Goal: Book appointment/travel/reservation

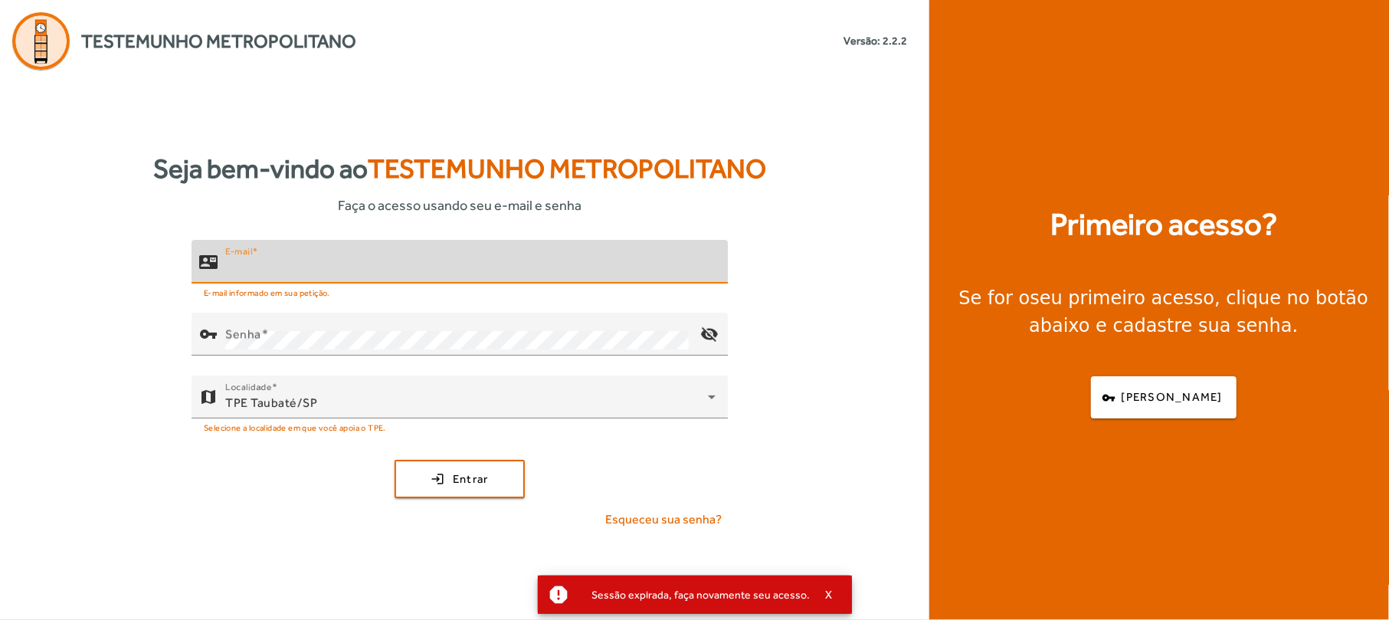
click at [319, 271] on input "E-mail" at bounding box center [470, 268] width 490 height 18
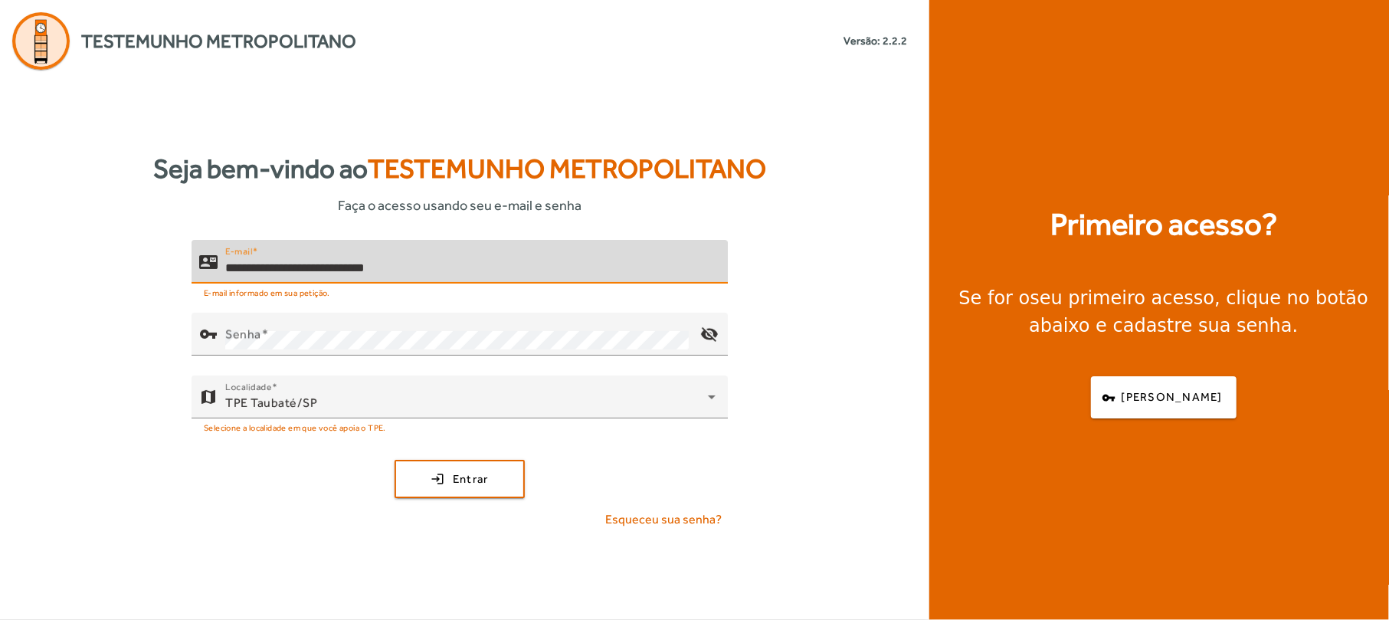
type input "**********"
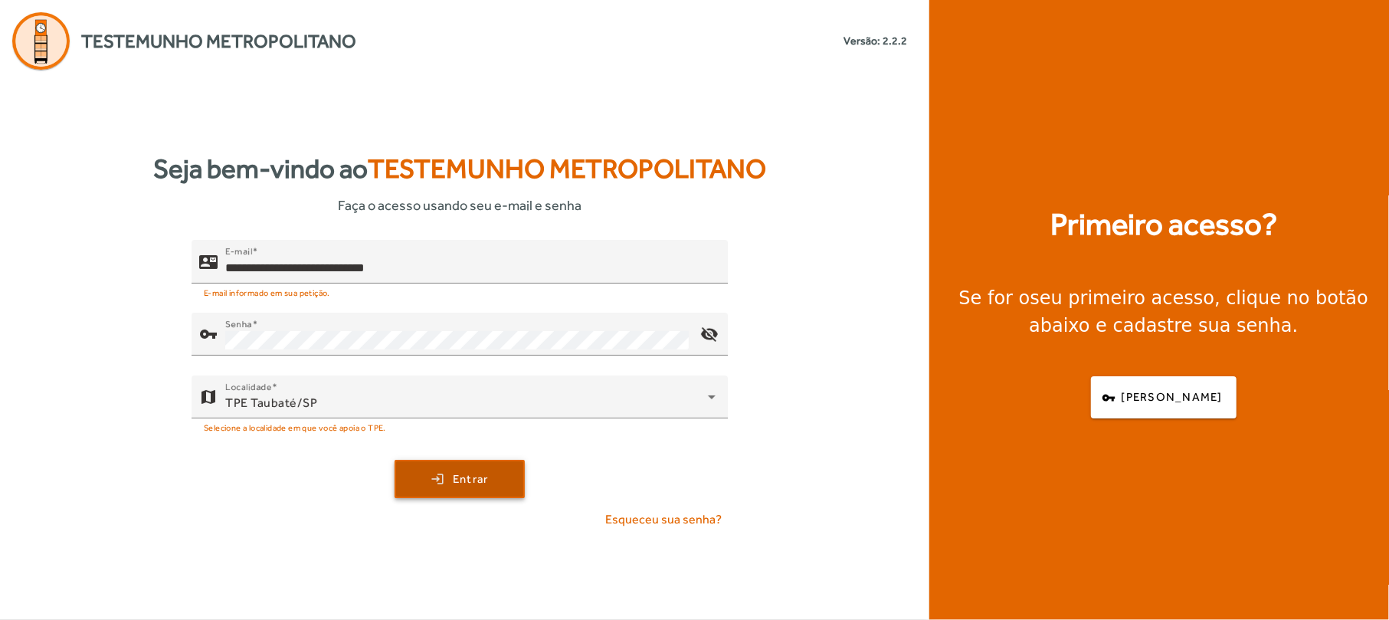
click at [460, 475] on span "Entrar" at bounding box center [471, 479] width 36 height 18
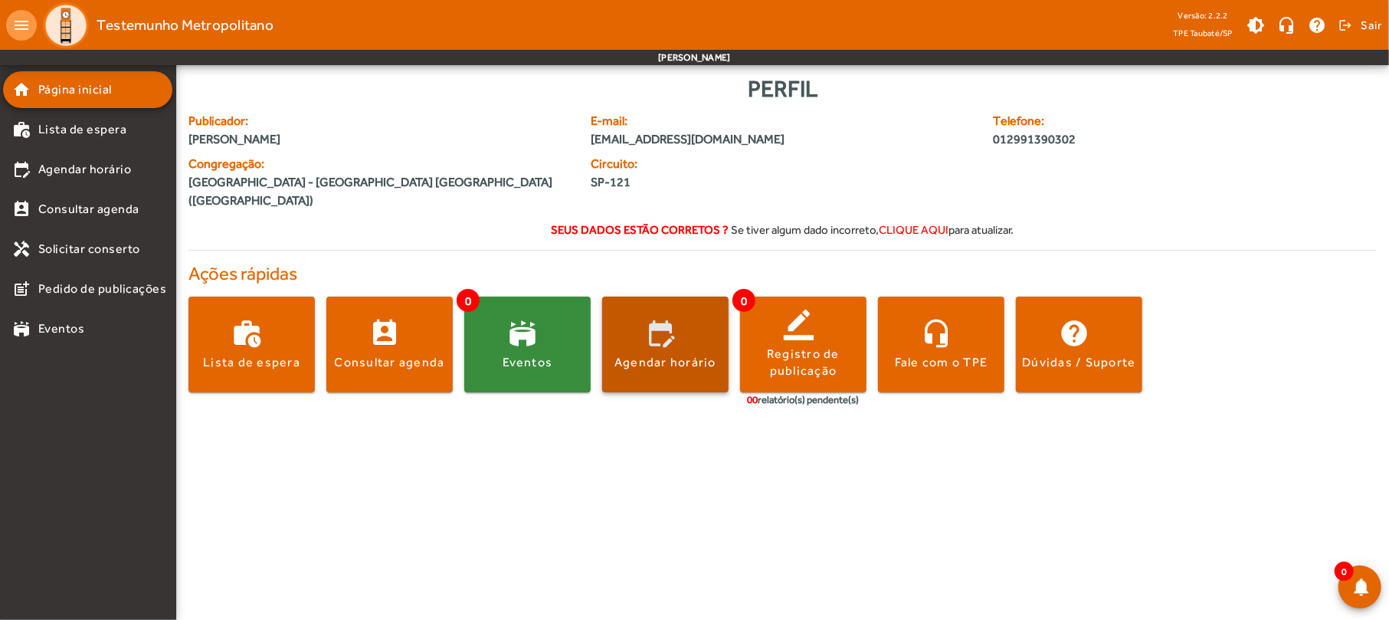
click at [690, 326] on span at bounding box center [665, 344] width 126 height 37
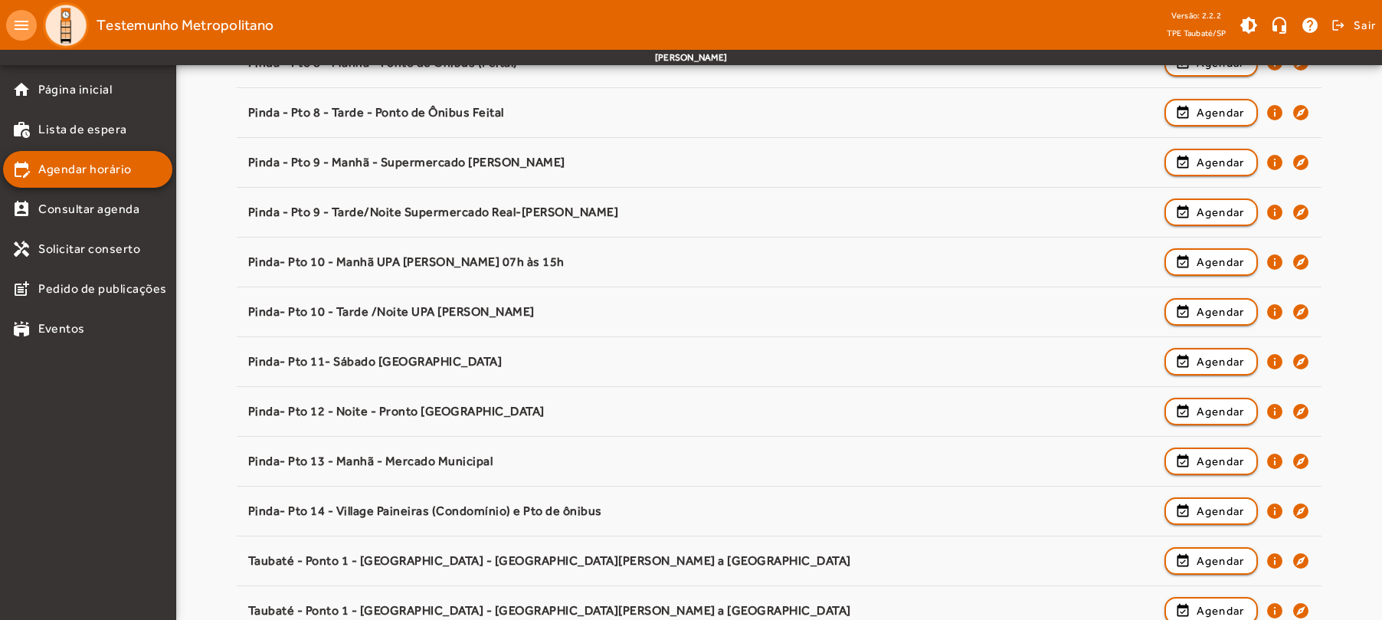
scroll to position [919, 0]
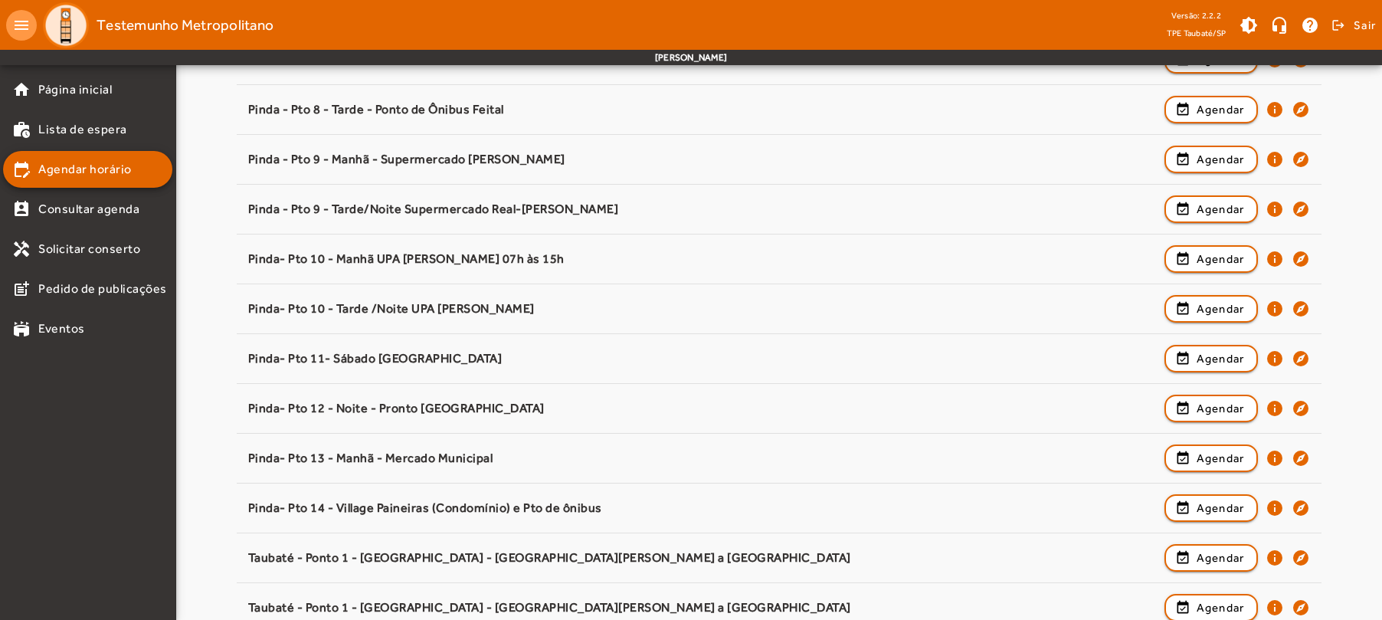
click at [712, 356] on div "Pinda- Pto 11- Sábado [GEOGRAPHIC_DATA]" at bounding box center [702, 359] width 909 height 16
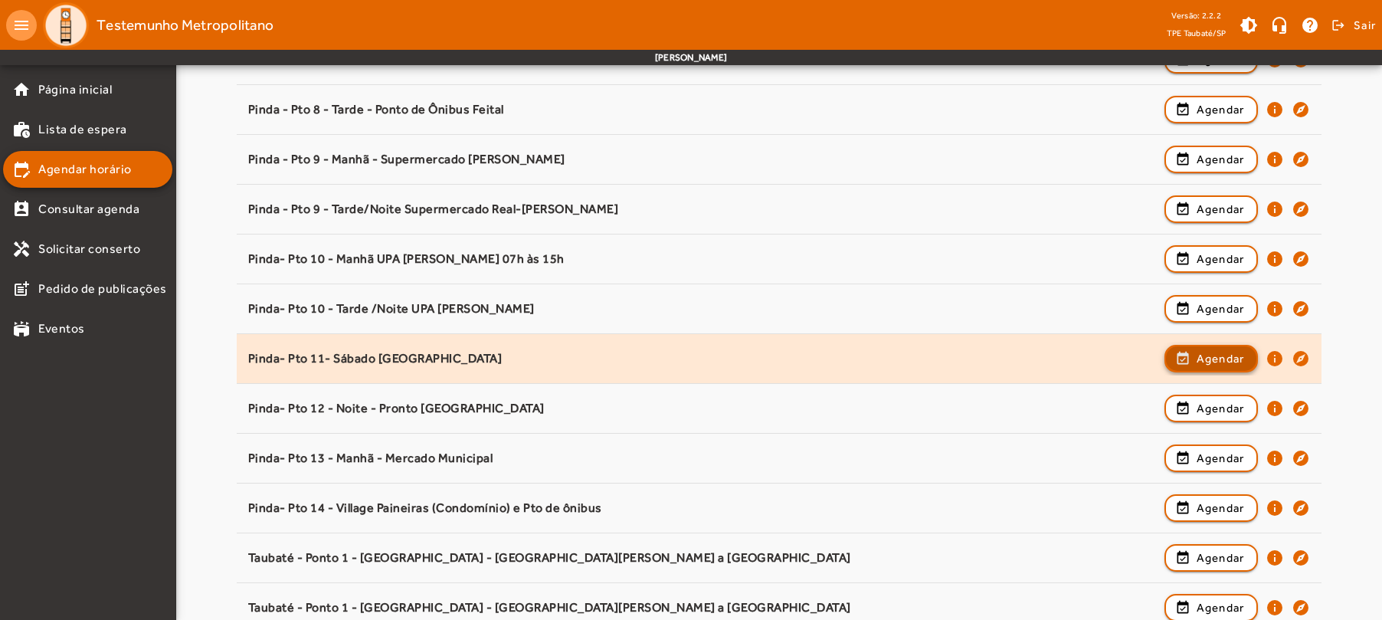
click at [1206, 362] on span "Agendar" at bounding box center [1221, 358] width 48 height 18
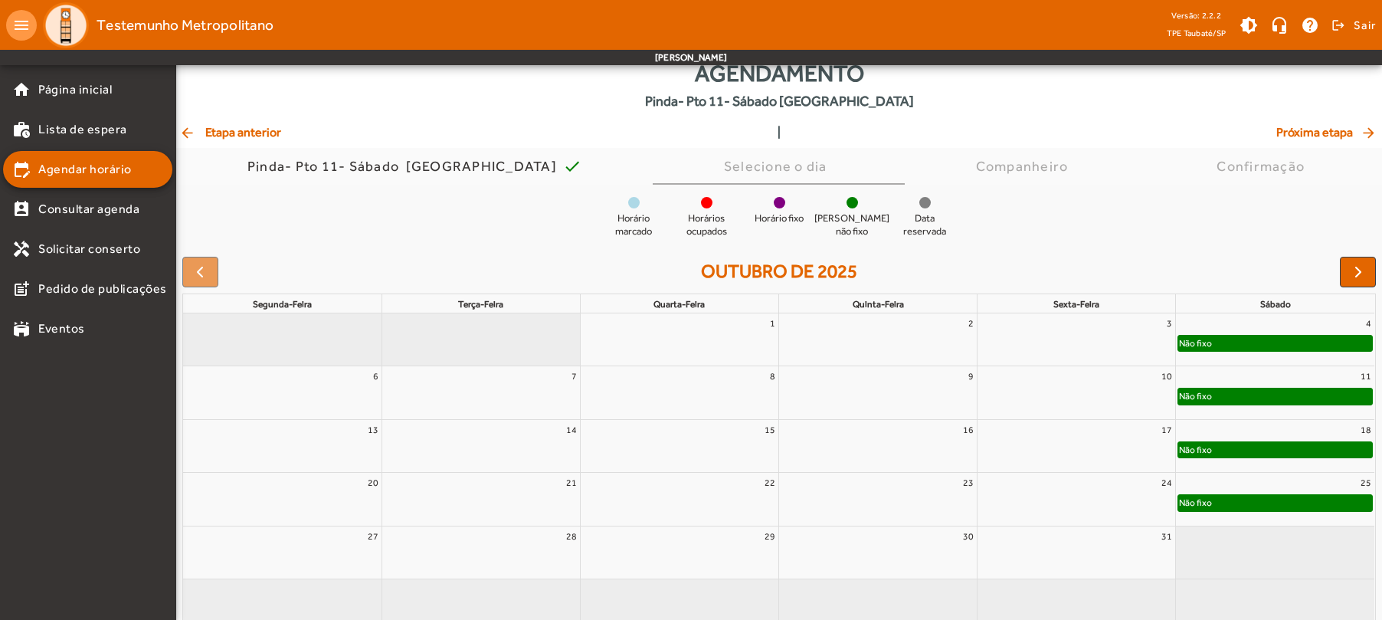
scroll to position [58, 0]
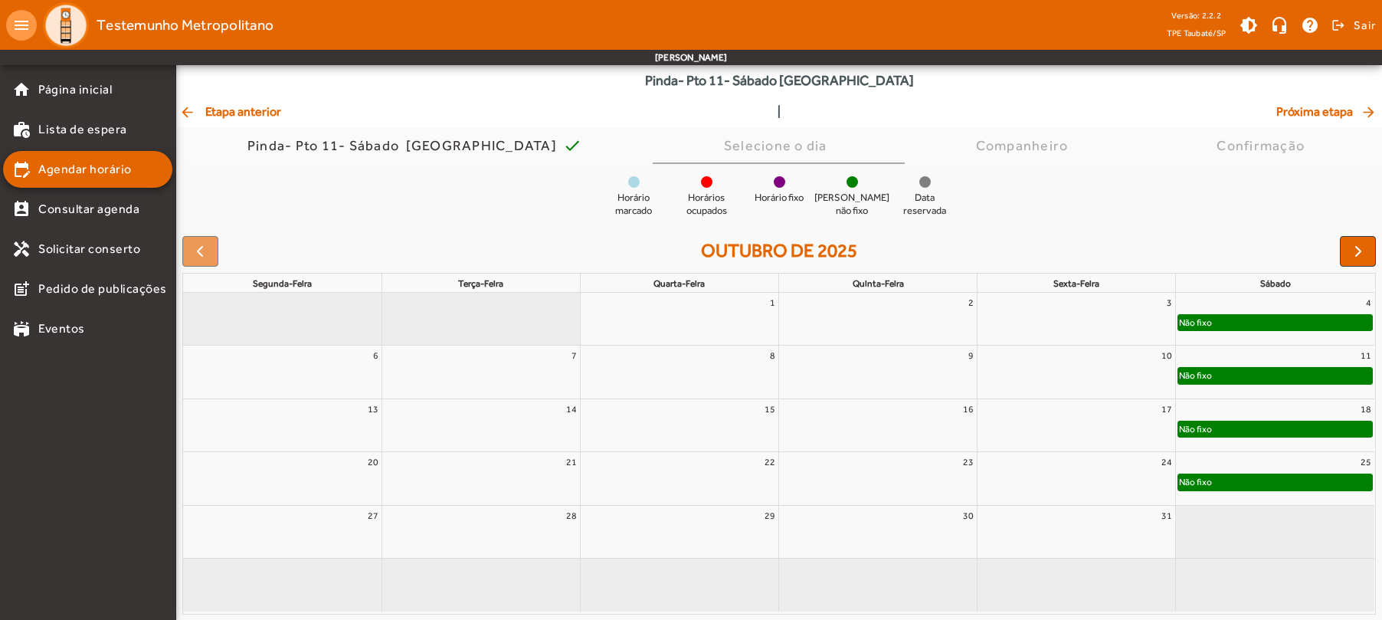
click at [1214, 377] on div "Não fixo" at bounding box center [1275, 375] width 194 height 15
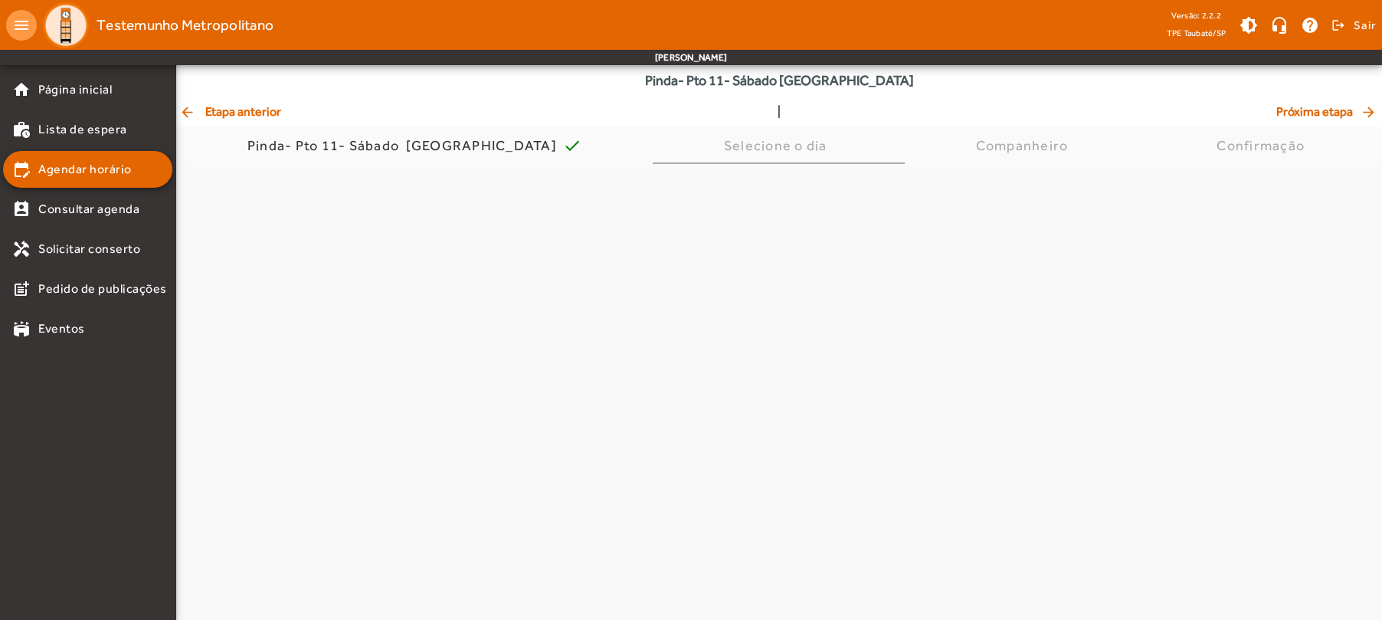
scroll to position [0, 0]
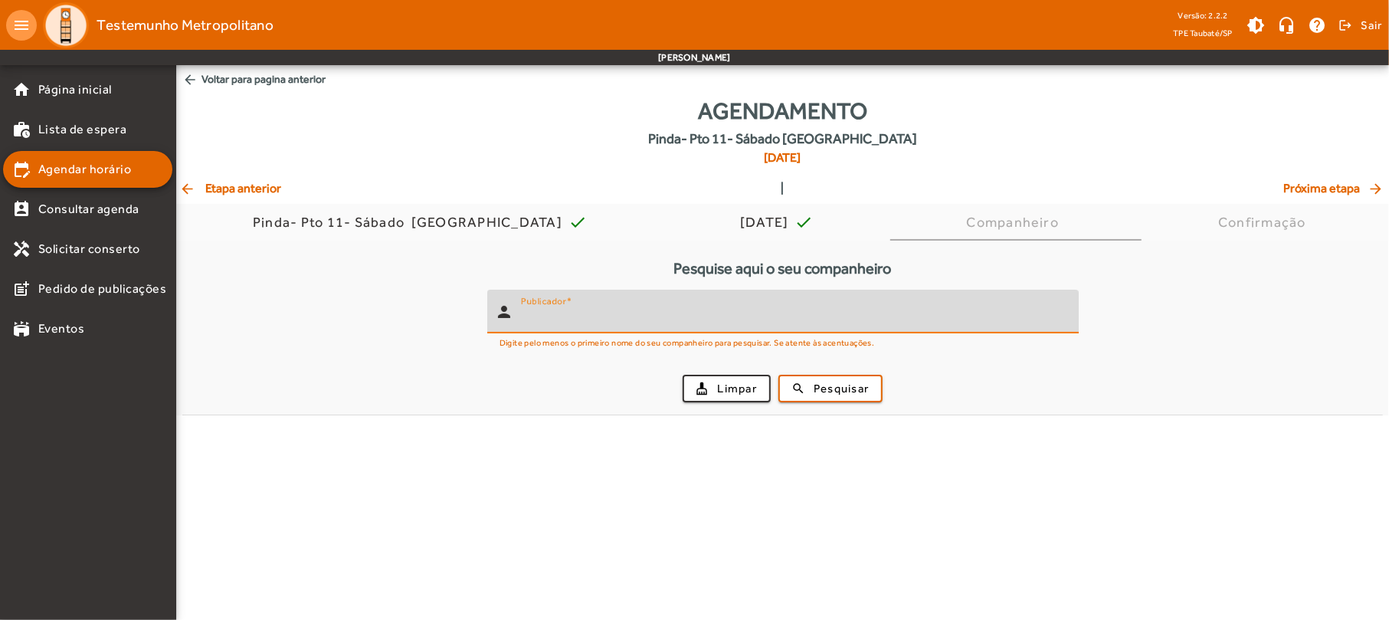
click at [801, 316] on input "Publicador" at bounding box center [793, 318] width 545 height 18
type input "*"
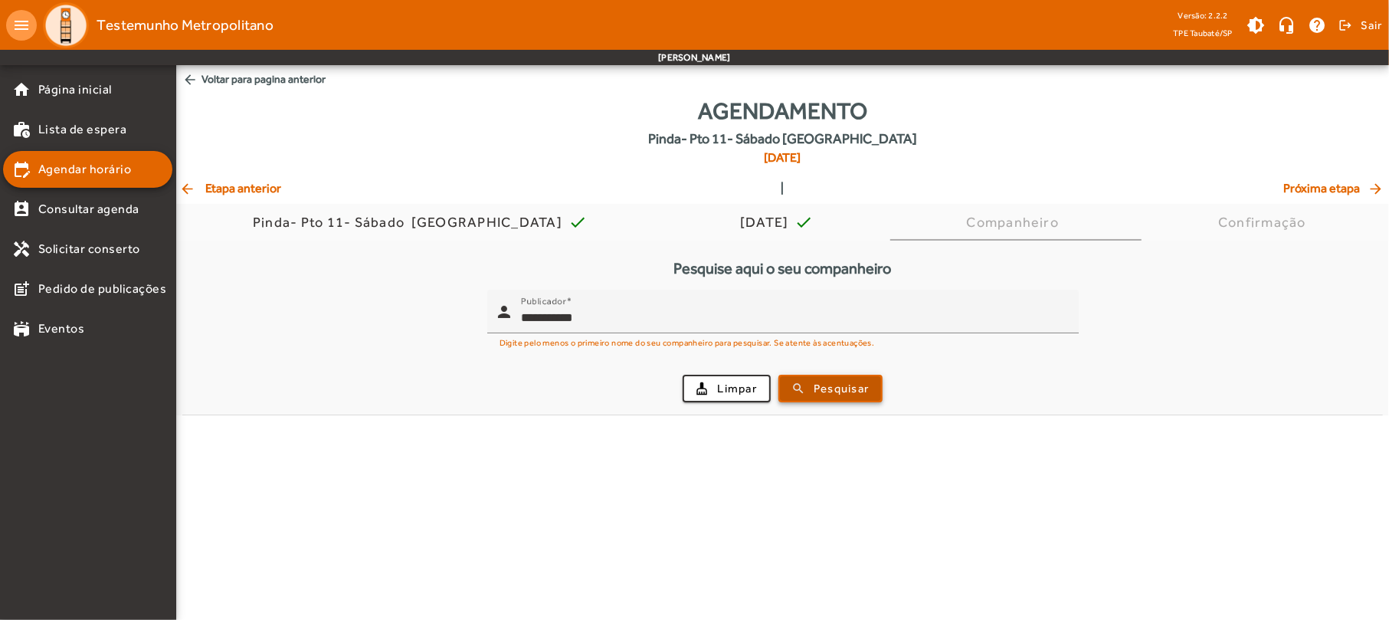
click at [834, 377] on span "submit" at bounding box center [830, 388] width 101 height 37
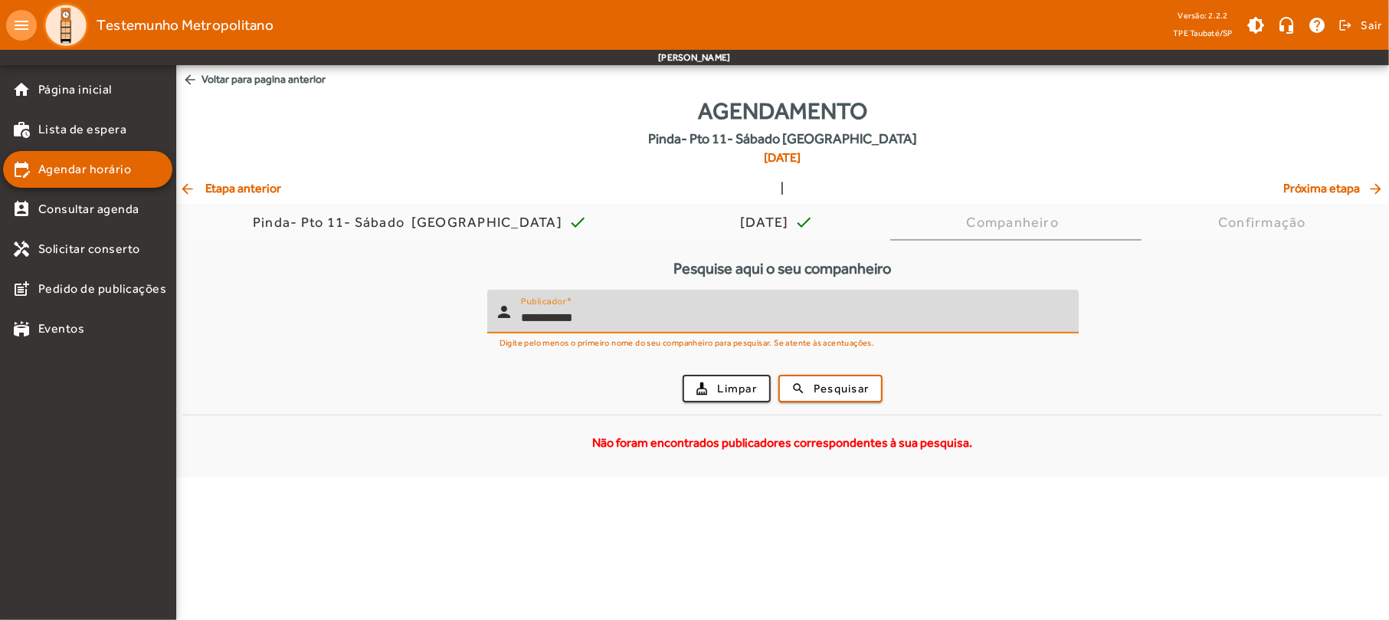
drag, startPoint x: 617, startPoint y: 308, endPoint x: 319, endPoint y: 415, distance: 316.7
click at [319, 415] on div "**********" at bounding box center [782, 361] width 1200 height 205
type input "**********"
click at [858, 395] on span "Pesquisar" at bounding box center [841, 389] width 55 height 18
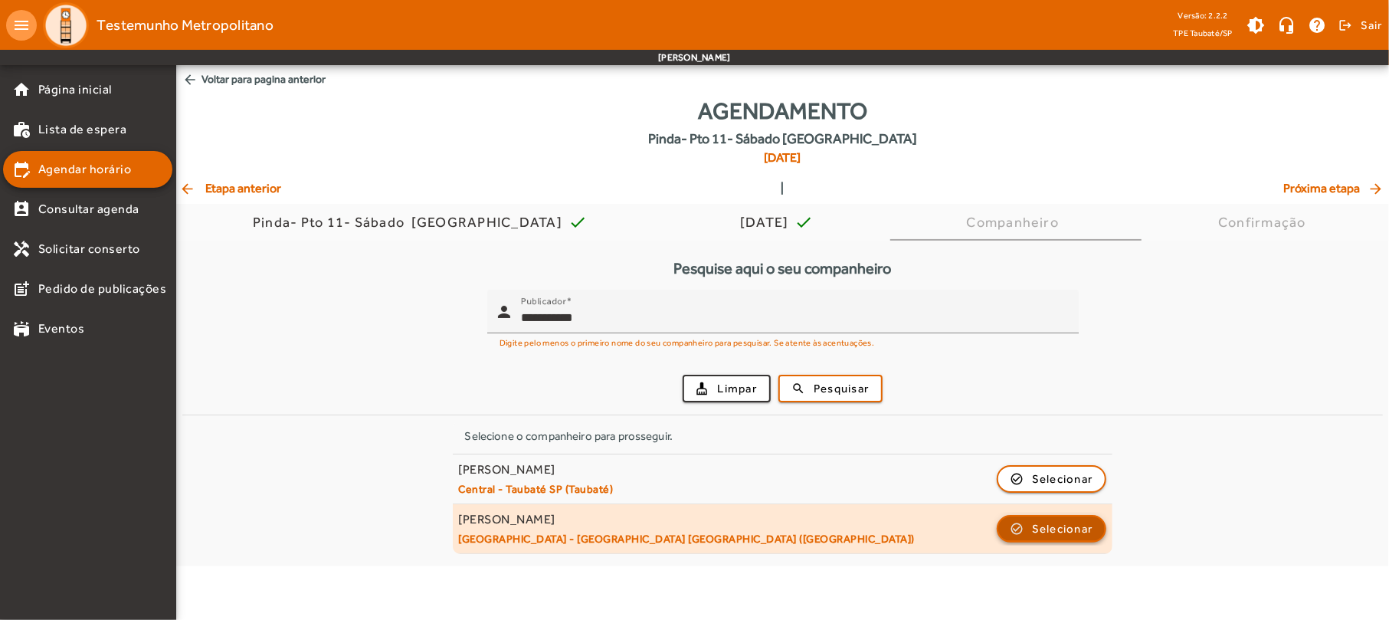
click at [1017, 530] on span "button" at bounding box center [1051, 528] width 107 height 37
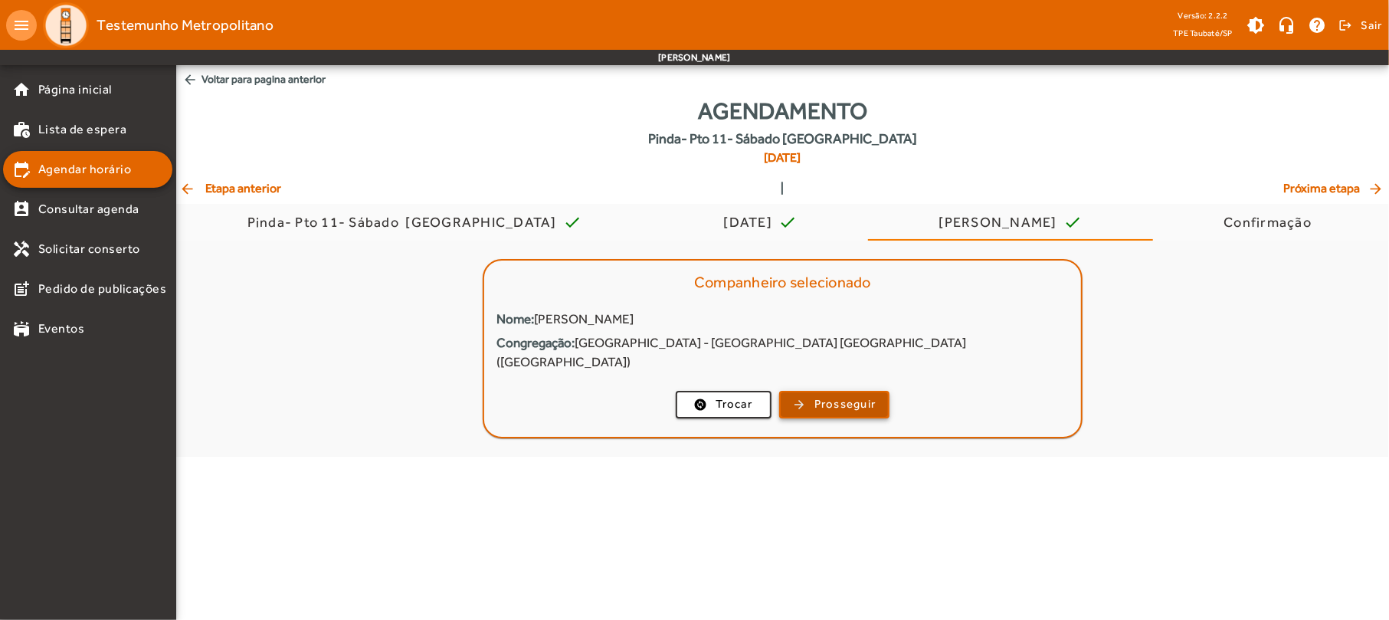
click at [800, 386] on span "button" at bounding box center [835, 404] width 108 height 37
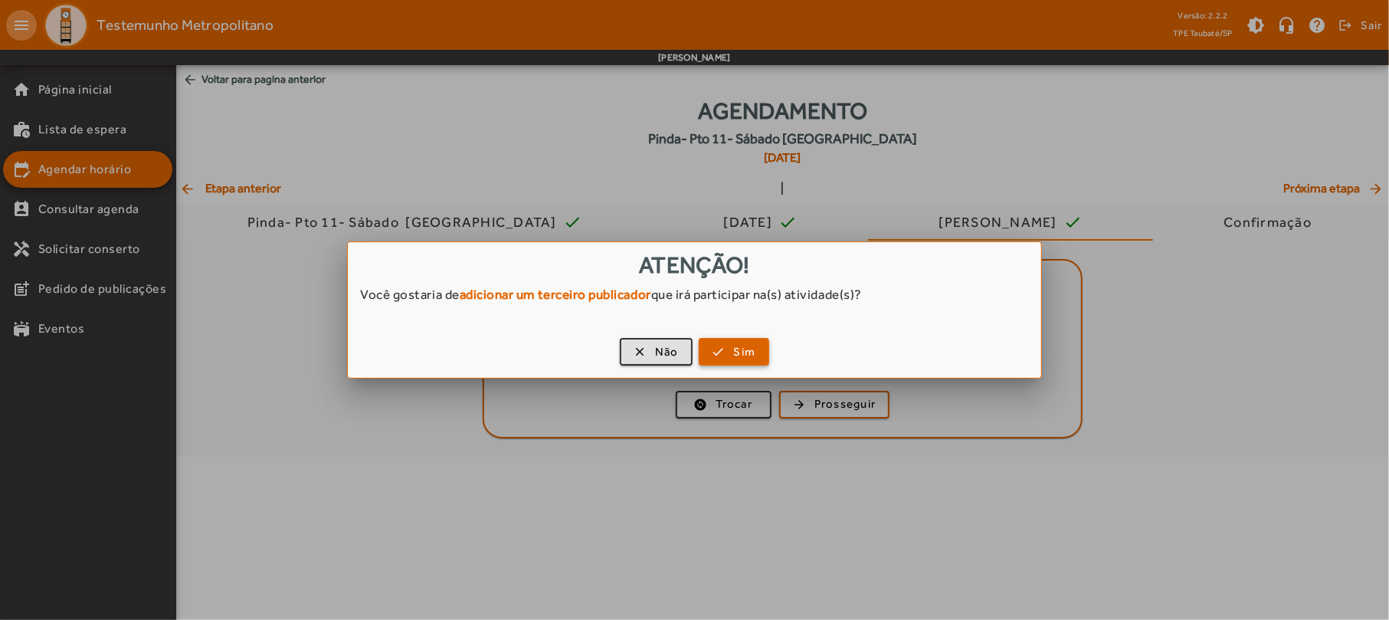
click at [712, 348] on span "button" at bounding box center [734, 351] width 68 height 37
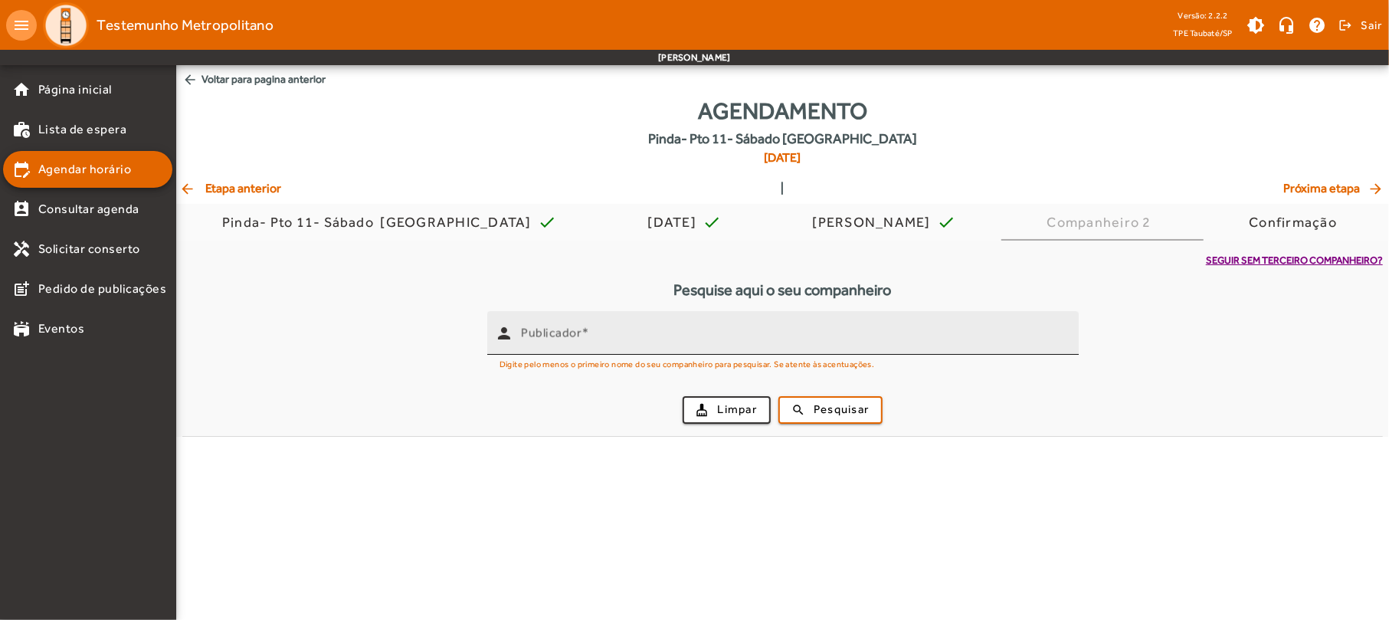
click at [697, 340] on input "Publicador" at bounding box center [793, 339] width 545 height 18
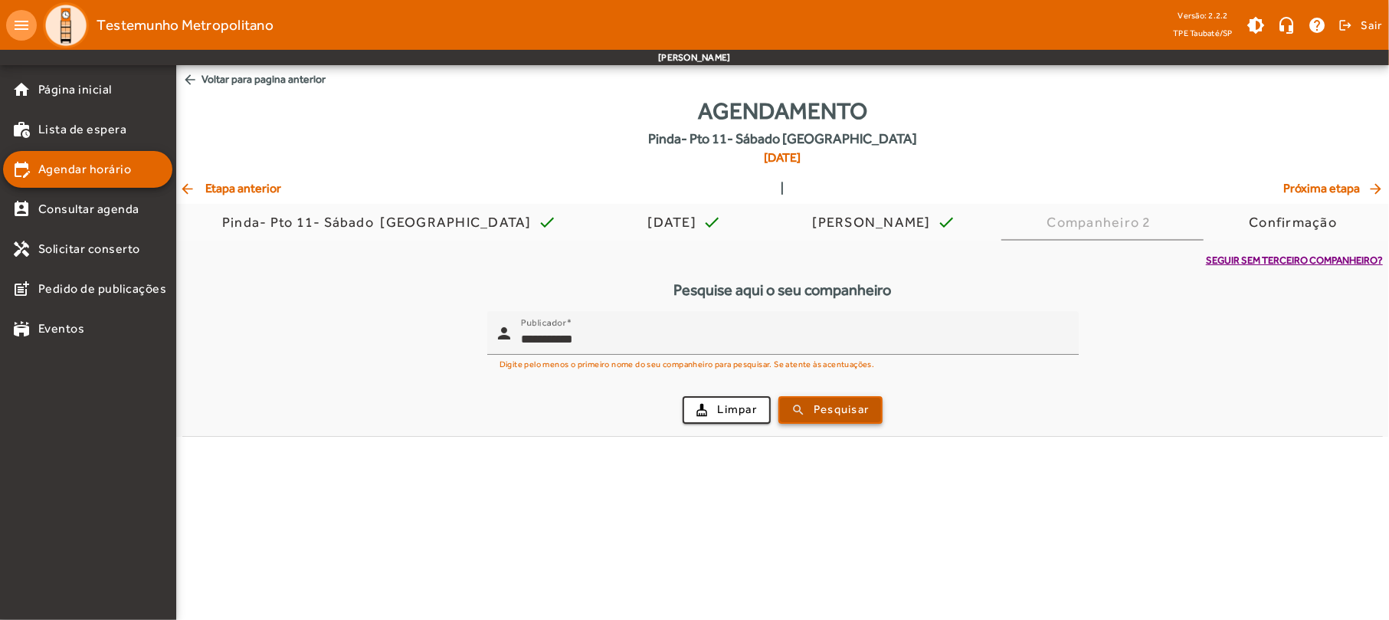
click at [834, 409] on span "Pesquisar" at bounding box center [841, 410] width 55 height 18
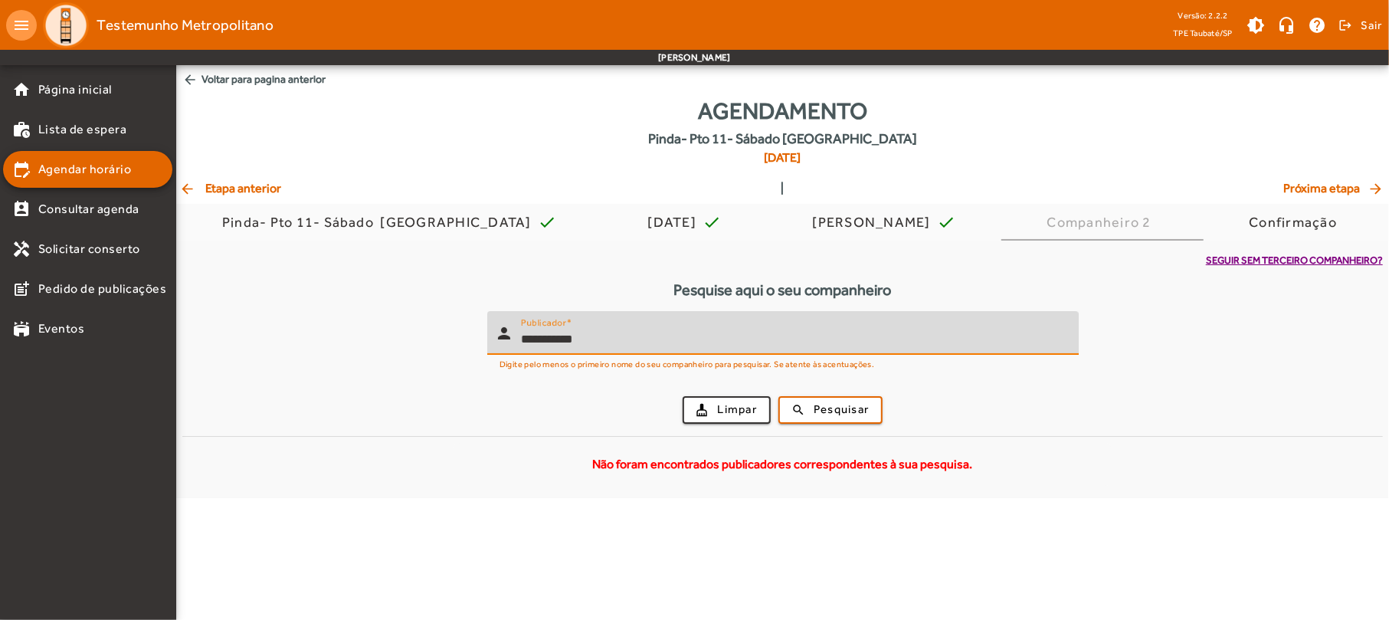
click at [660, 337] on input "**********" at bounding box center [793, 339] width 545 height 18
type input "*****"
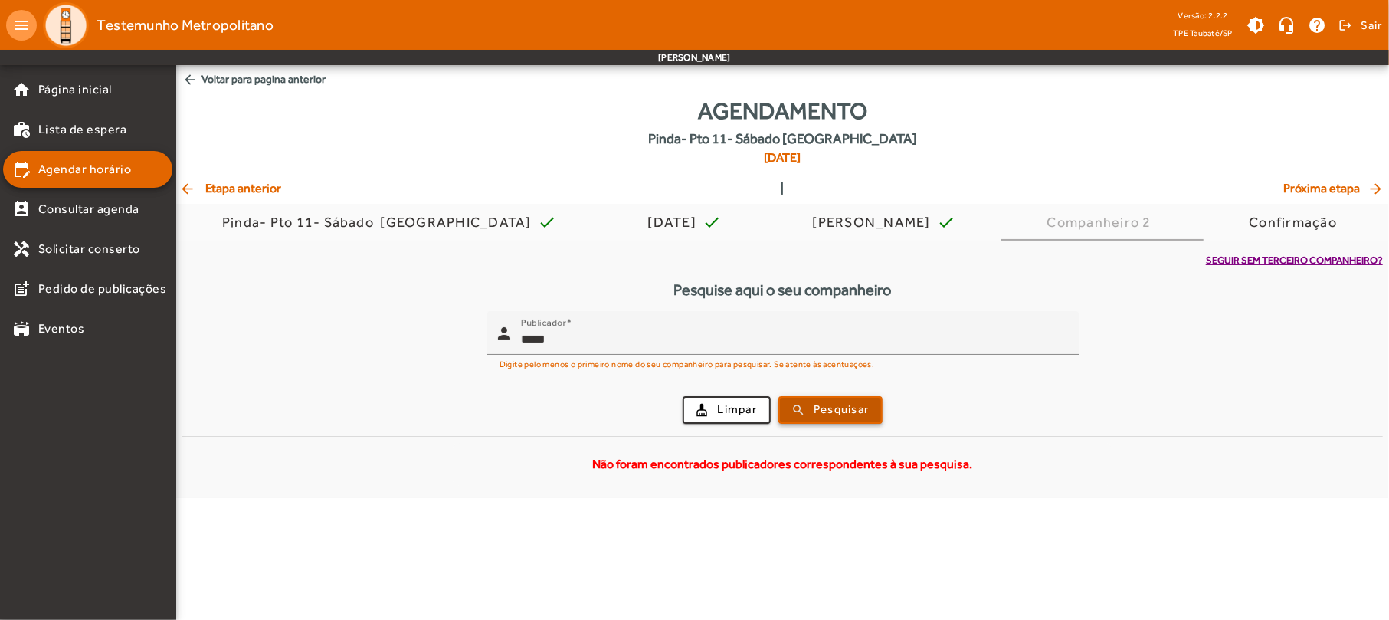
click at [841, 401] on span "Pesquisar" at bounding box center [841, 410] width 55 height 18
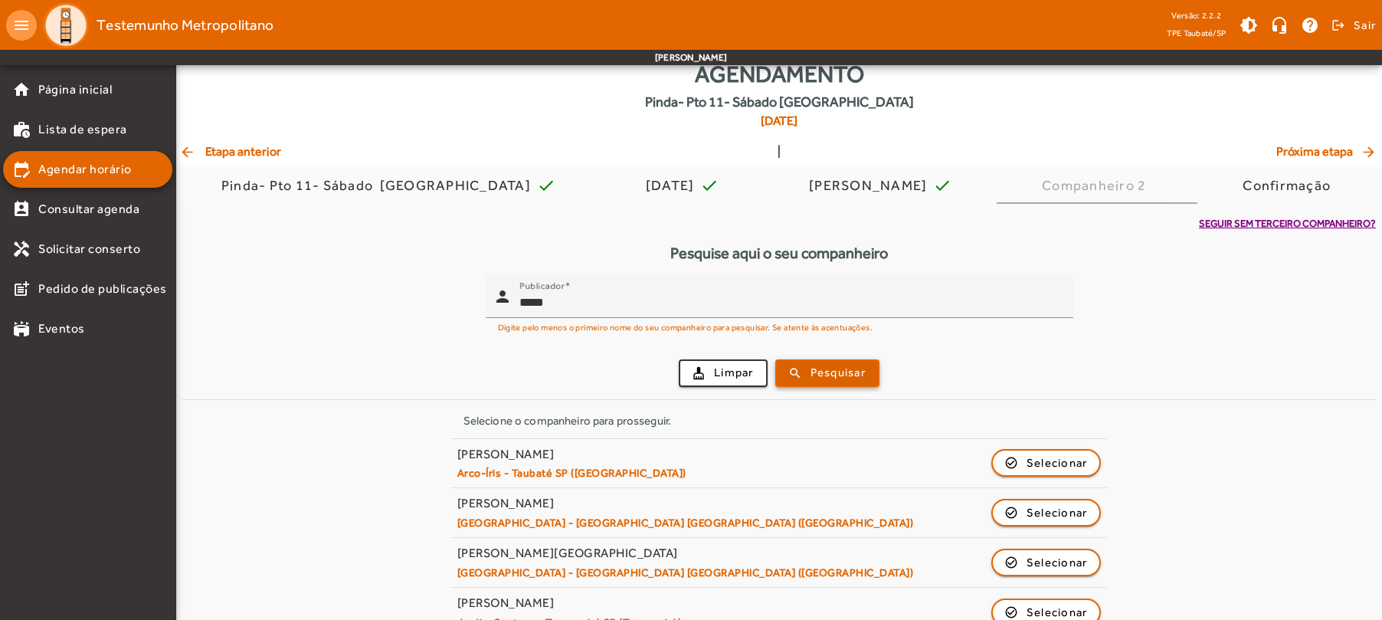
scroll to position [67, 0]
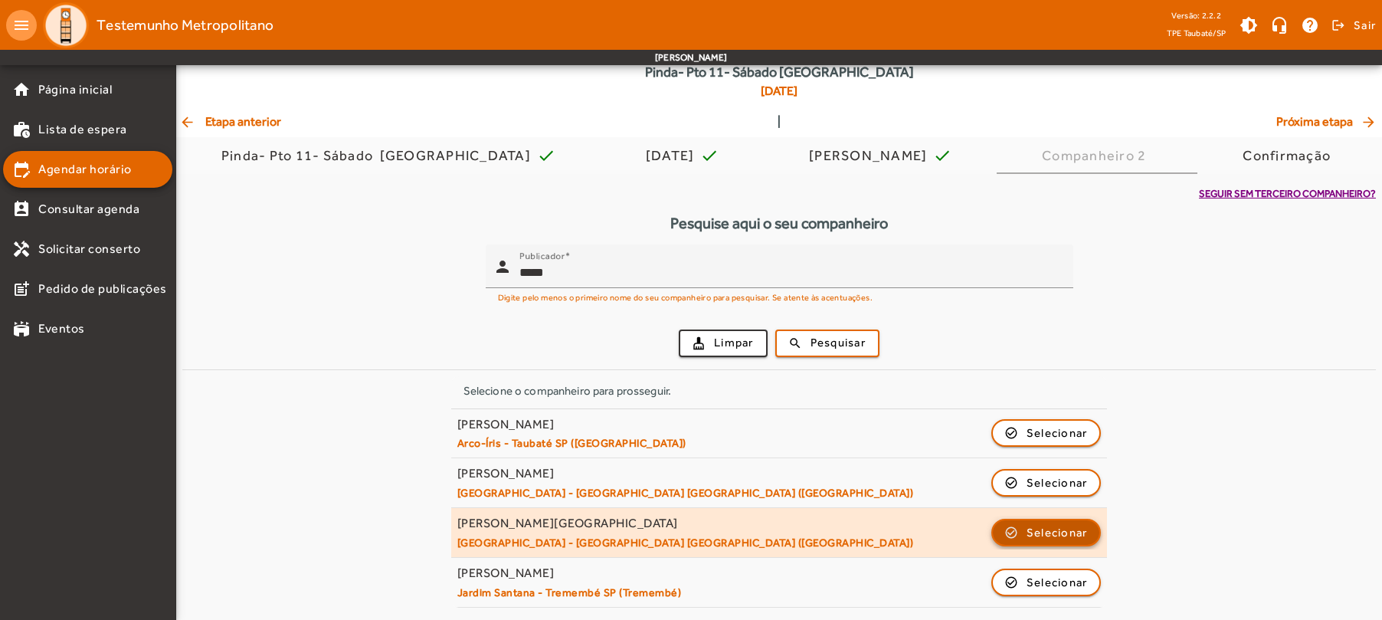
click at [1012, 533] on span "button" at bounding box center [1046, 532] width 107 height 37
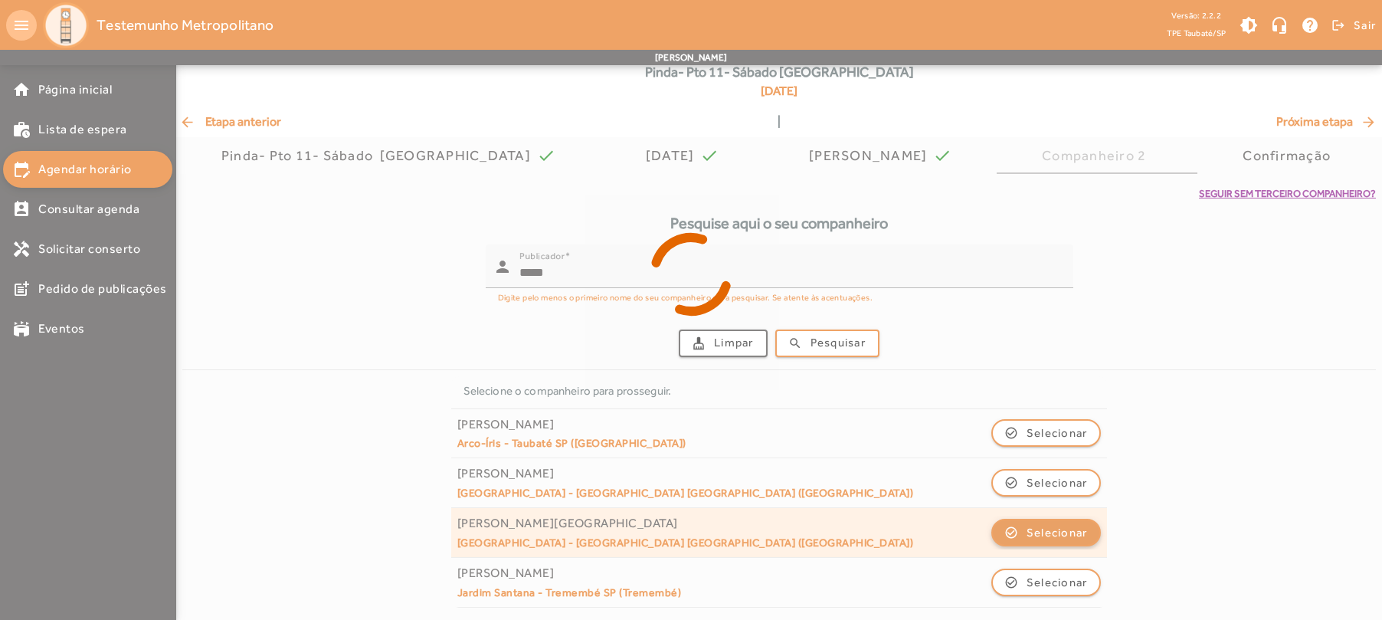
scroll to position [0, 0]
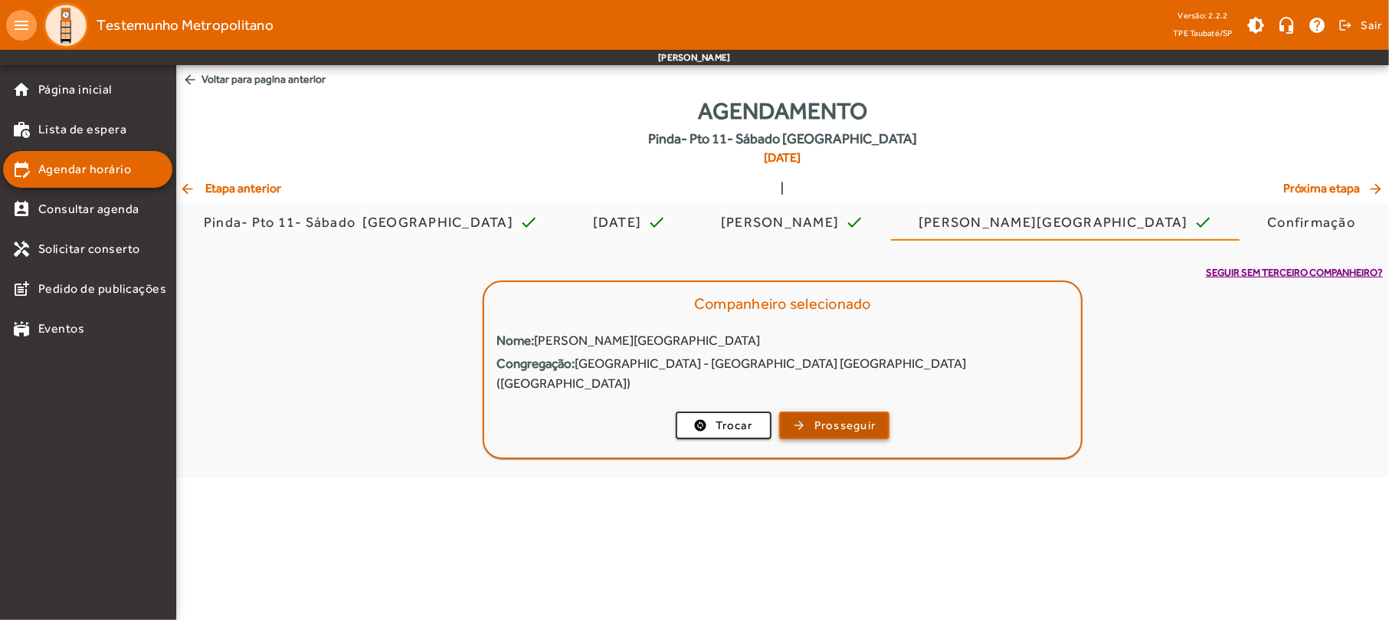
click at [800, 407] on span "button" at bounding box center [835, 425] width 108 height 37
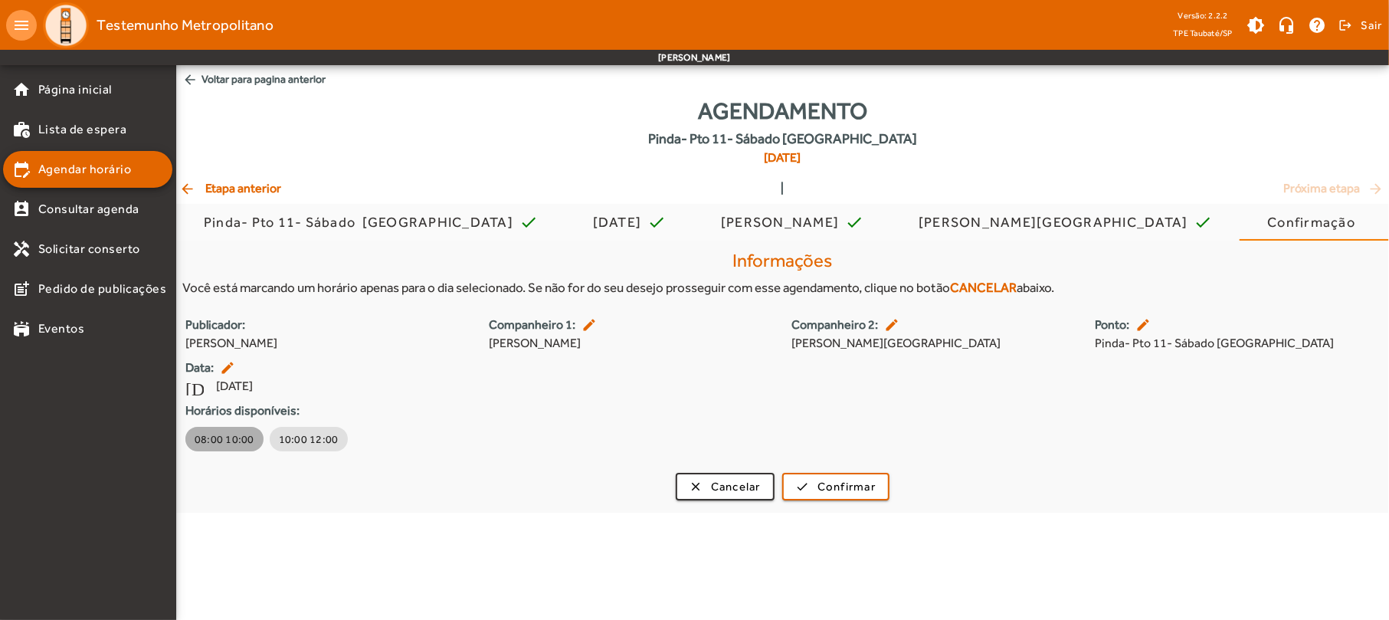
click at [241, 445] on span "08:00 10:00" at bounding box center [225, 438] width 60 height 15
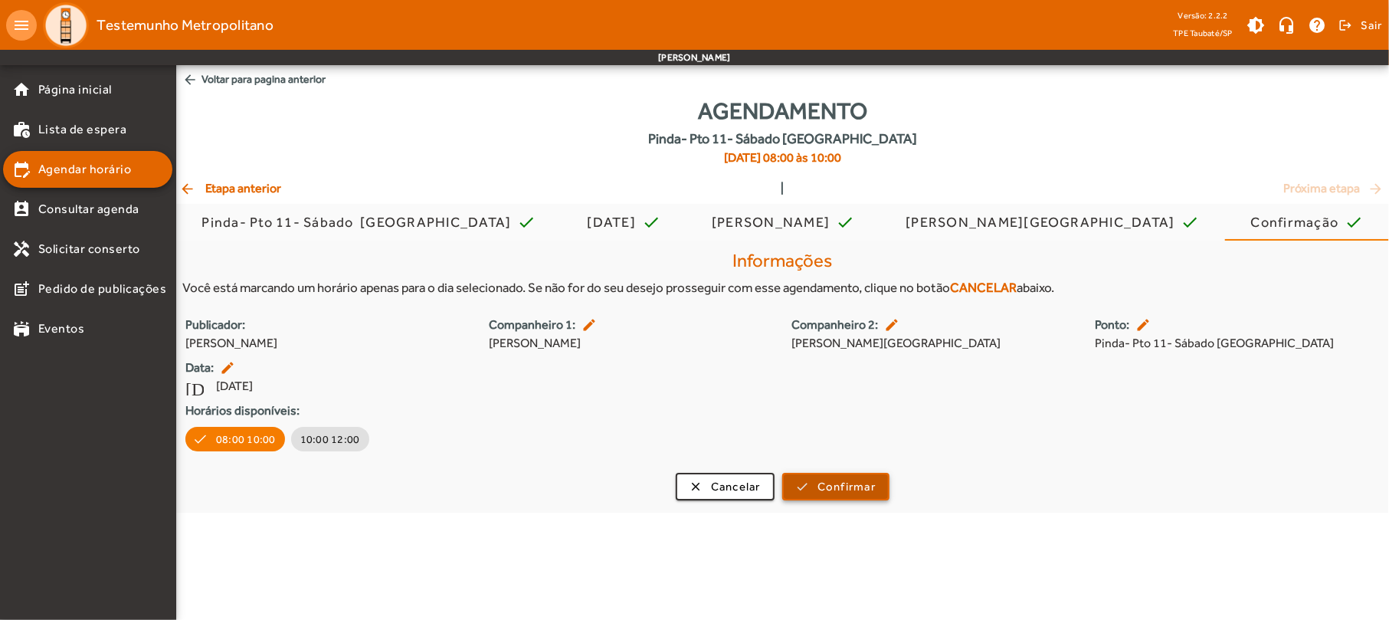
click at [837, 485] on span "Confirmar" at bounding box center [846, 487] width 58 height 18
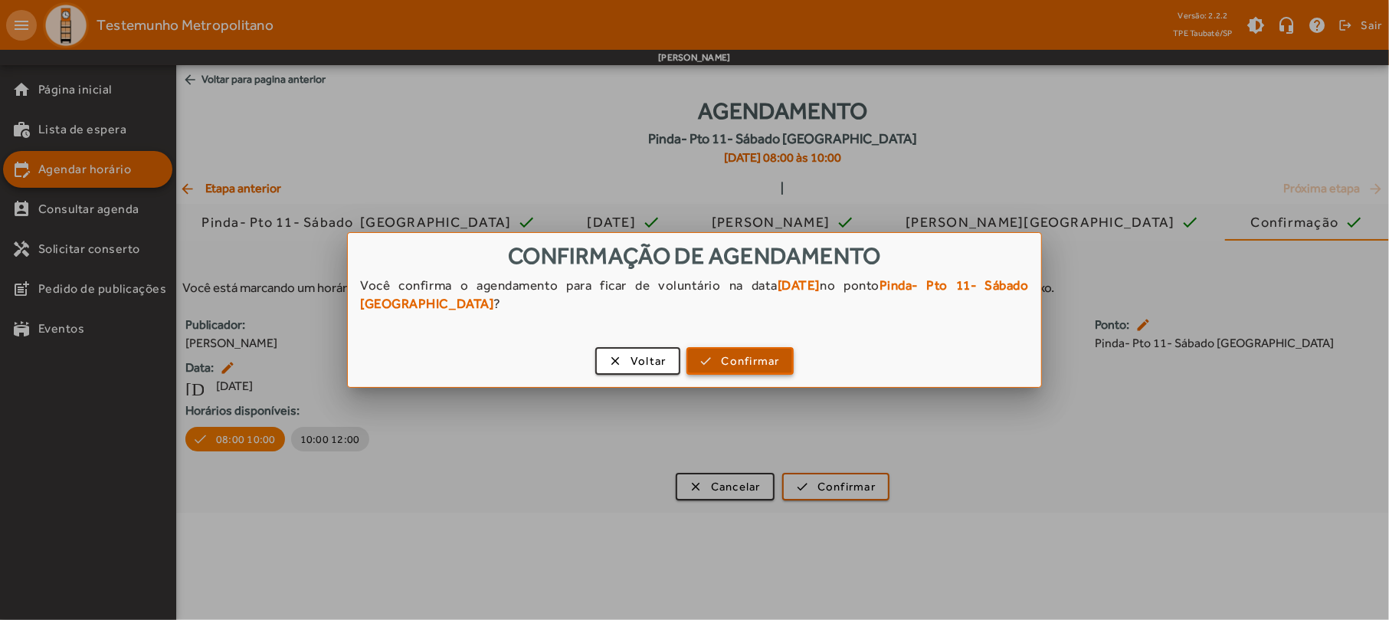
click at [717, 359] on span "button" at bounding box center [740, 360] width 104 height 37
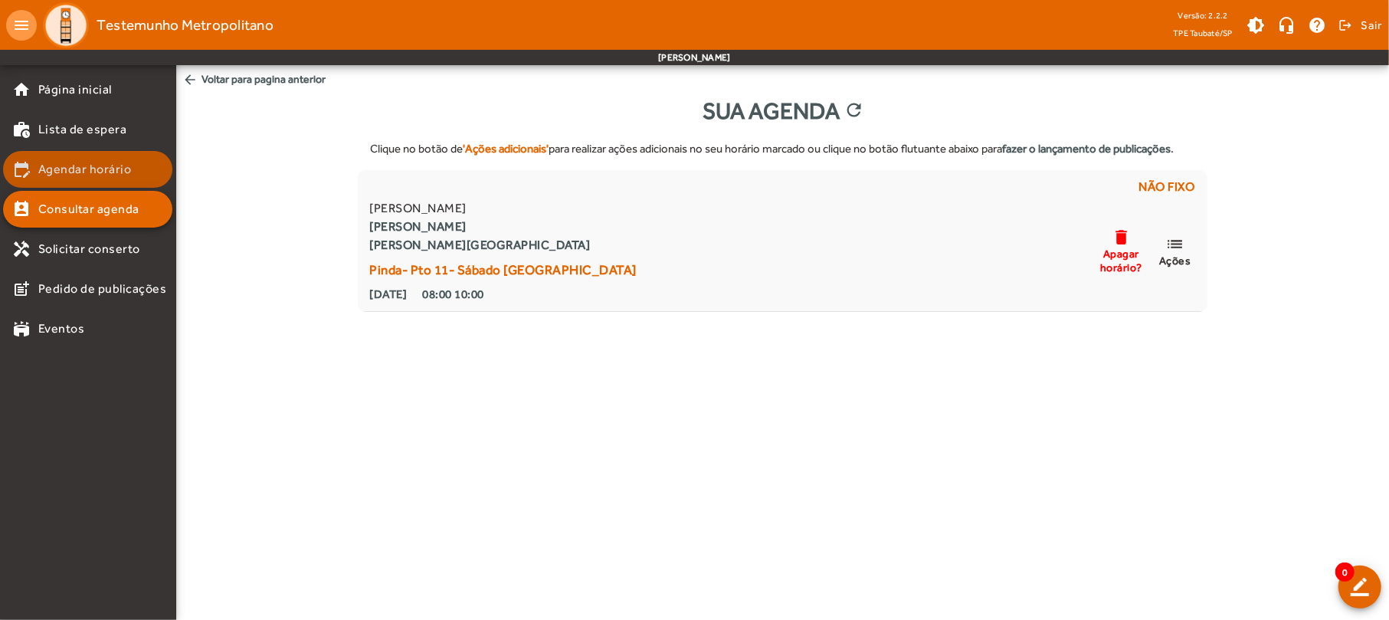
click at [71, 172] on span "Agendar horário" at bounding box center [84, 169] width 93 height 18
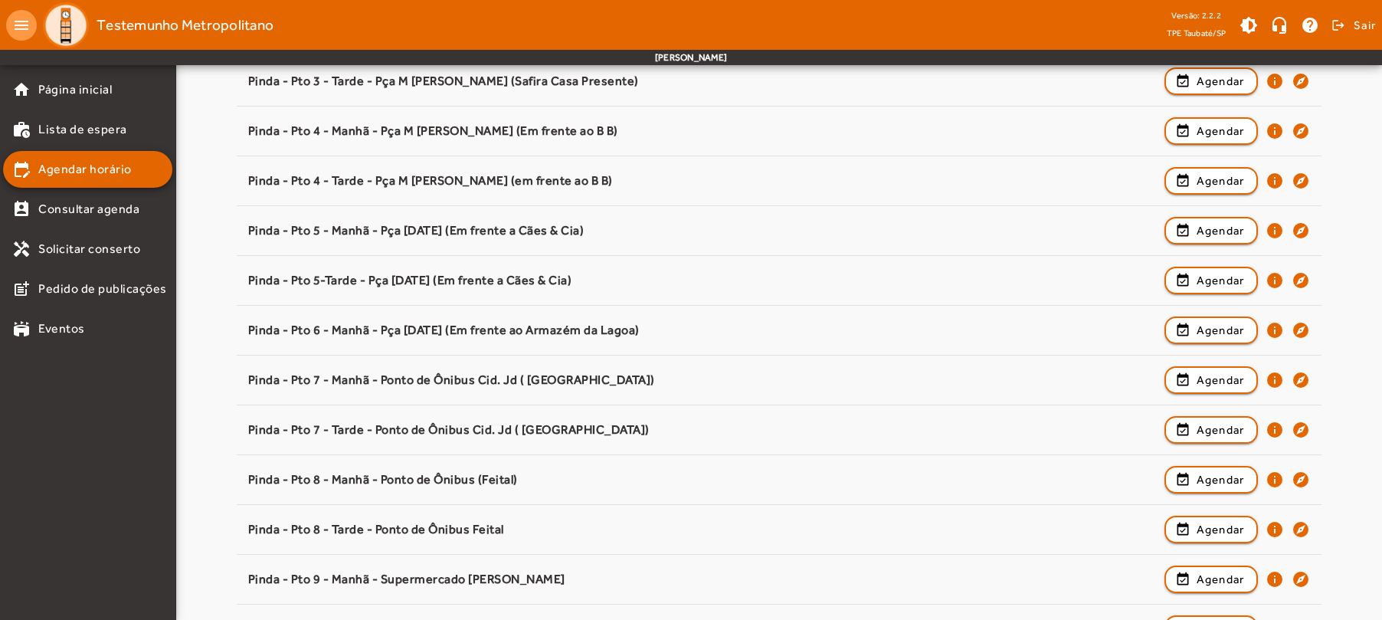
scroll to position [817, 0]
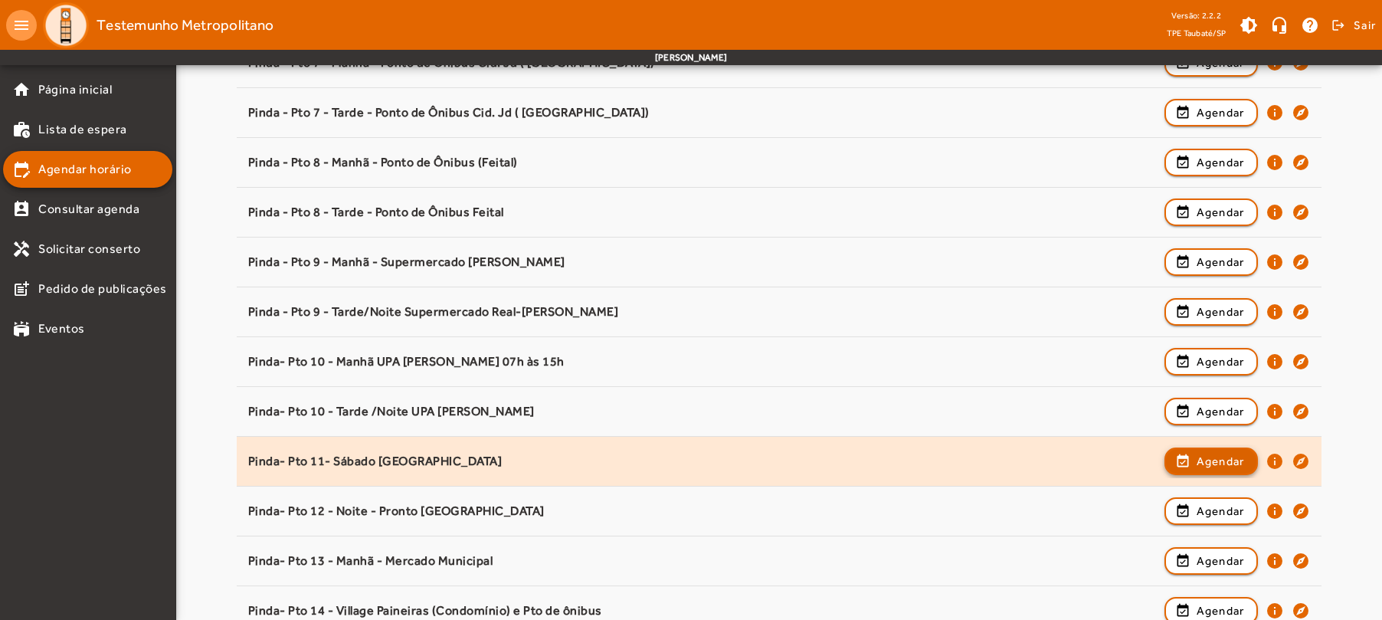
click at [1212, 457] on span "Agendar" at bounding box center [1221, 461] width 48 height 18
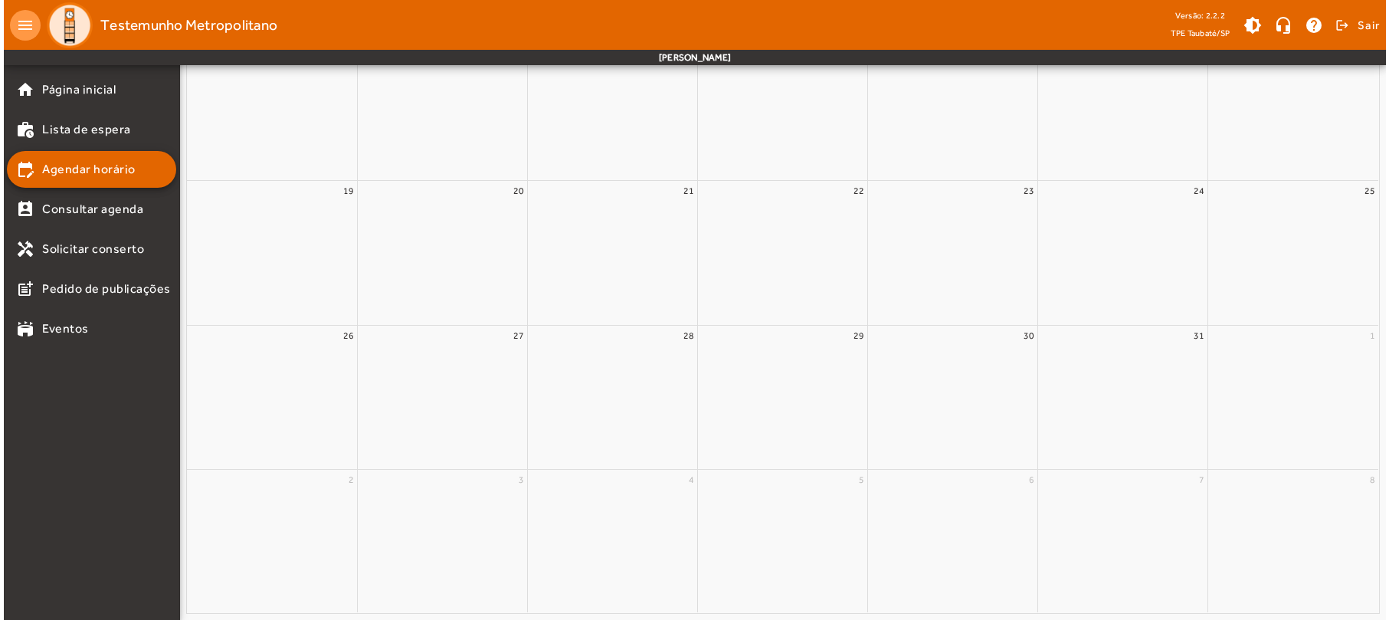
scroll to position [0, 0]
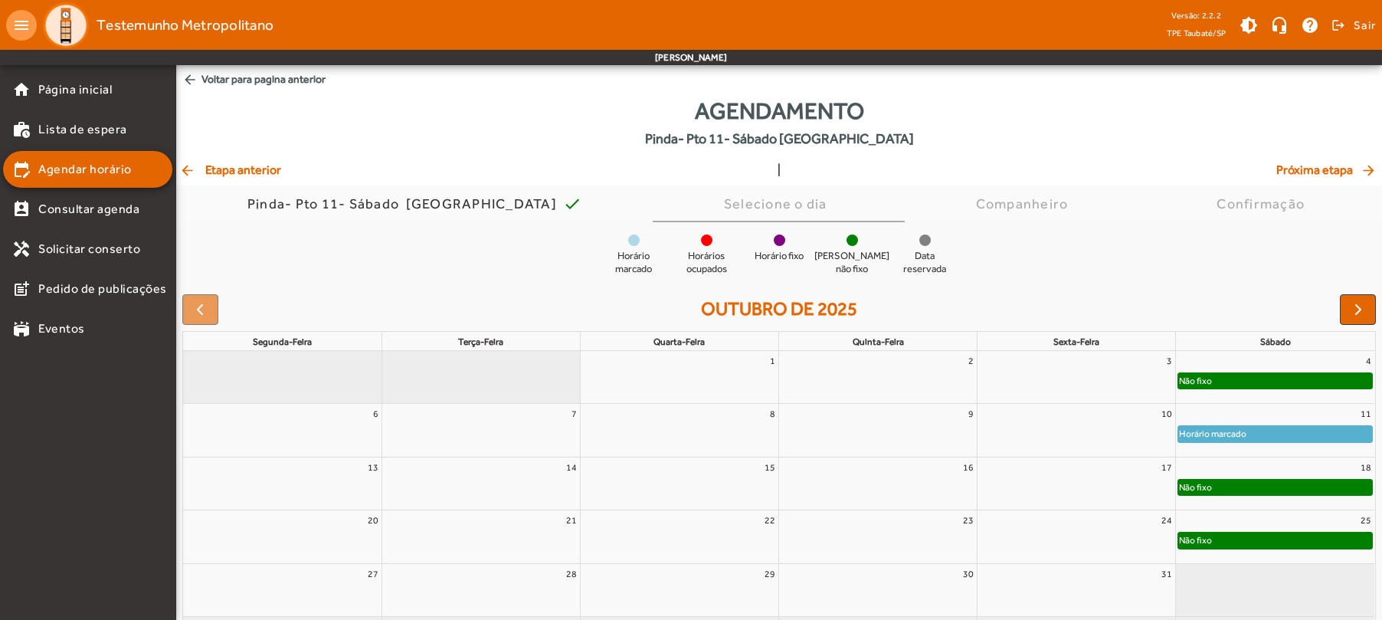
click at [1220, 542] on div "Não fixo" at bounding box center [1275, 539] width 194 height 15
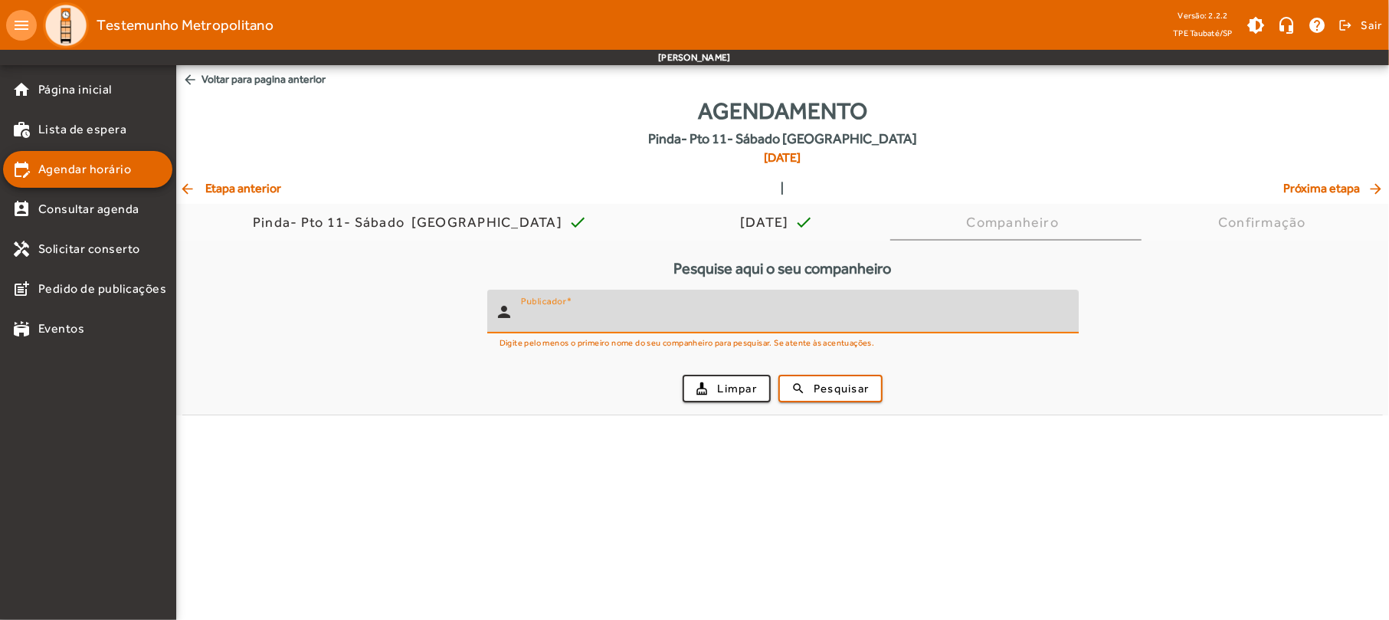
click at [730, 309] on input "Publicador" at bounding box center [793, 318] width 545 height 18
type input "**********"
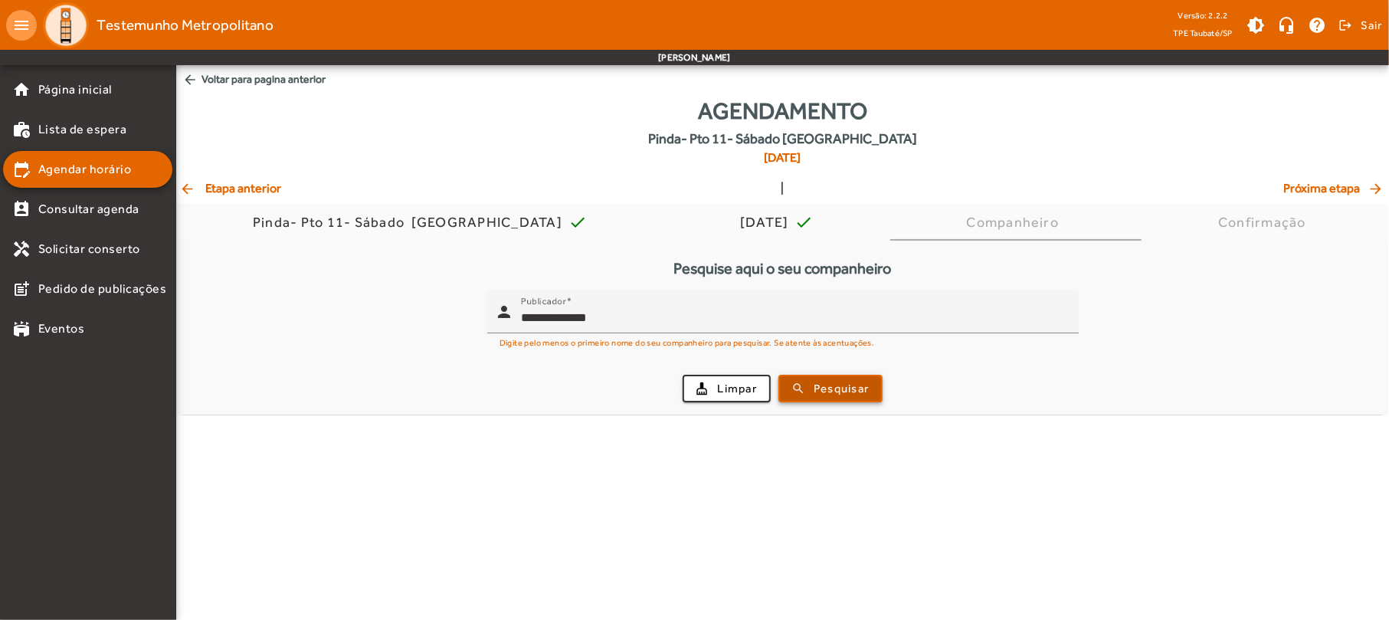
click at [810, 385] on span "submit" at bounding box center [830, 388] width 101 height 37
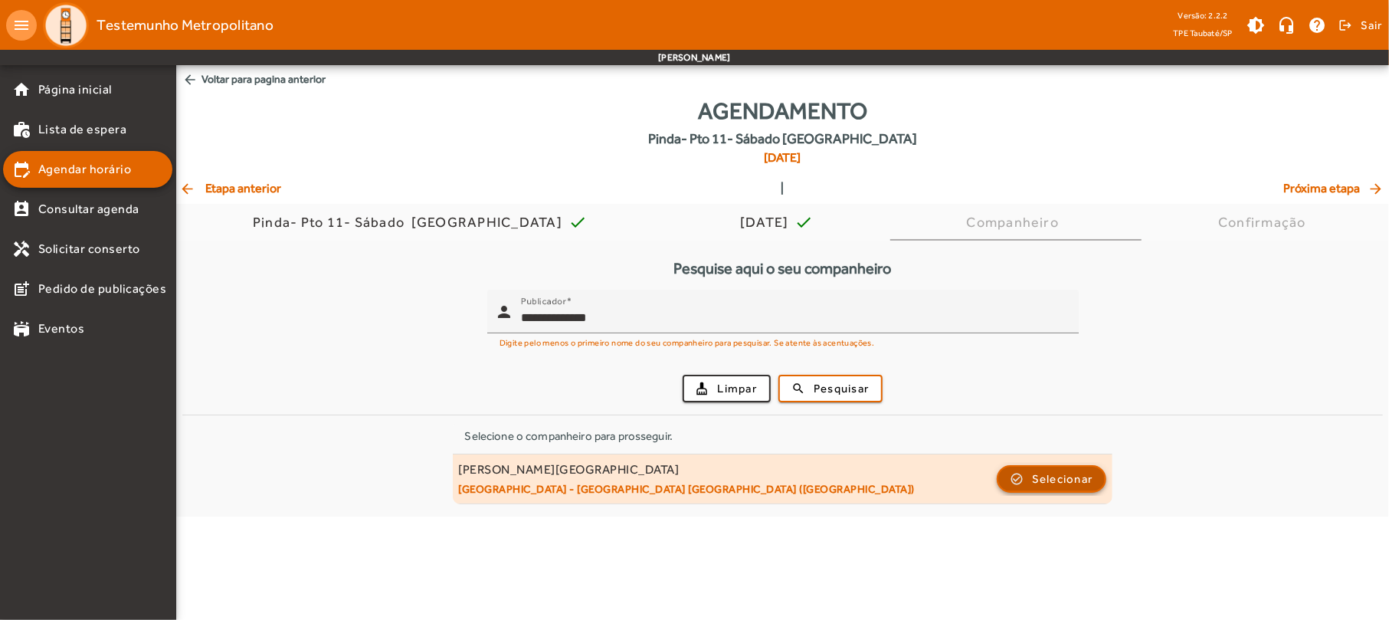
click at [1012, 469] on span "button" at bounding box center [1051, 478] width 107 height 37
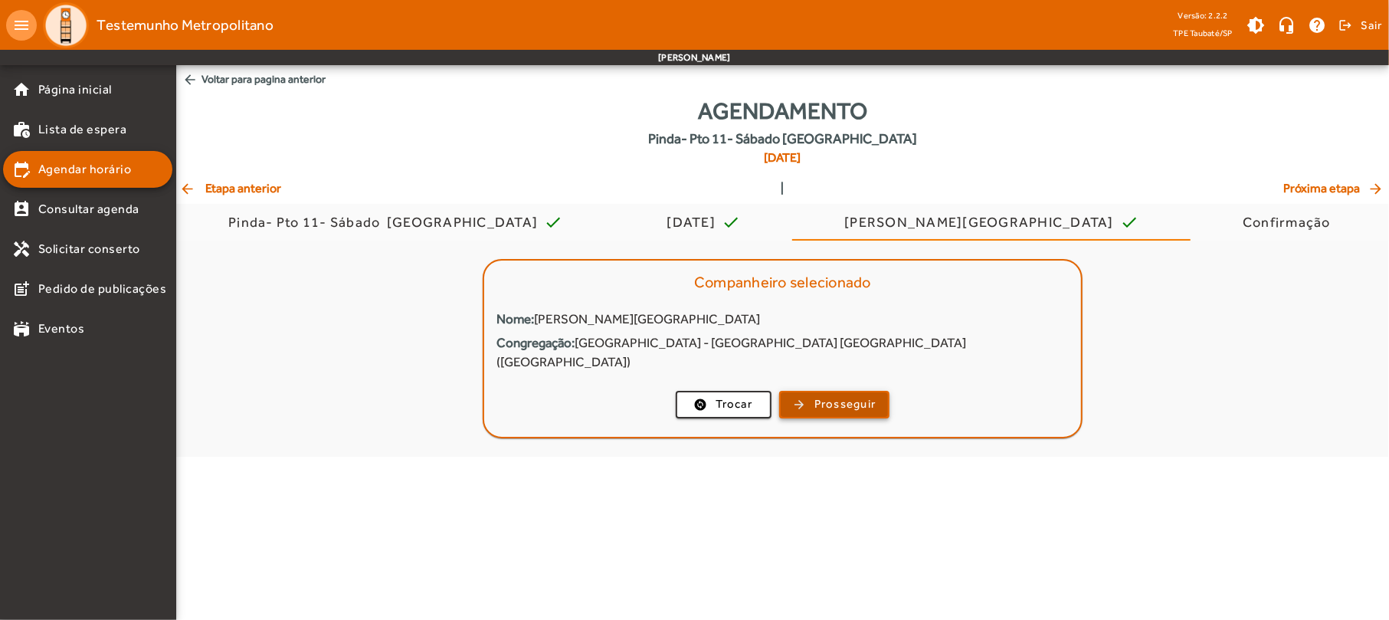
click at [795, 391] on span "button" at bounding box center [835, 404] width 108 height 37
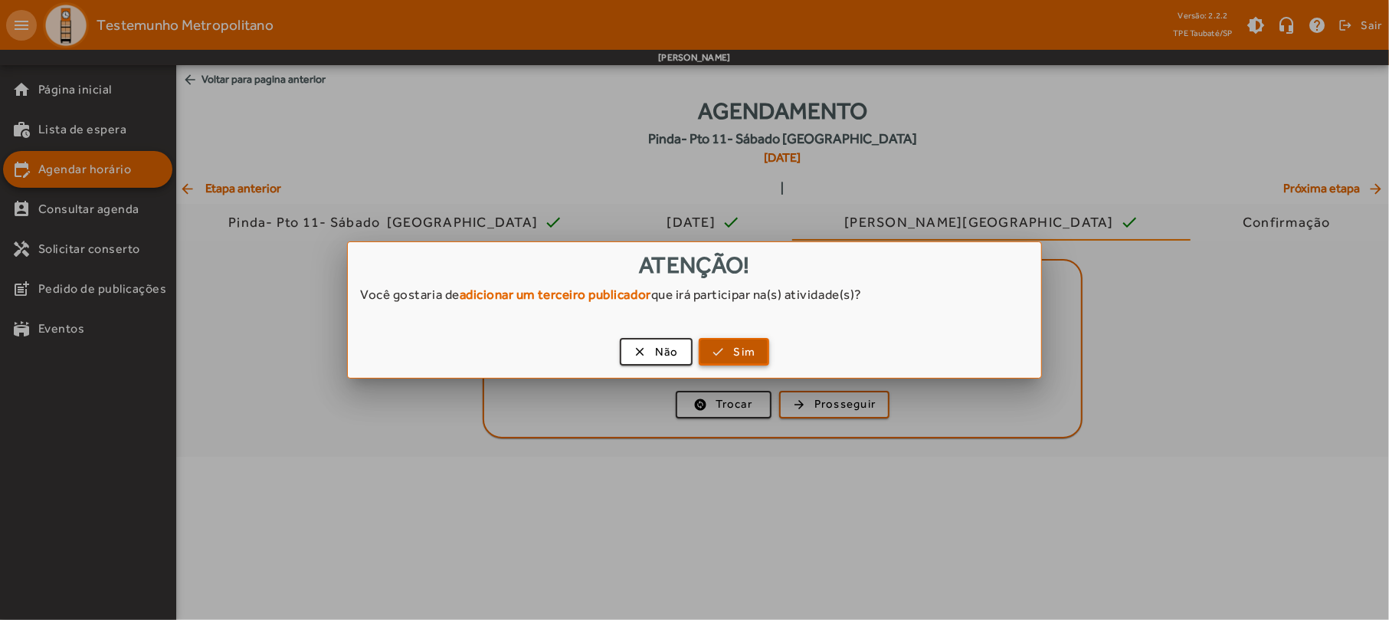
click at [734, 359] on span "Sim" at bounding box center [745, 352] width 22 height 18
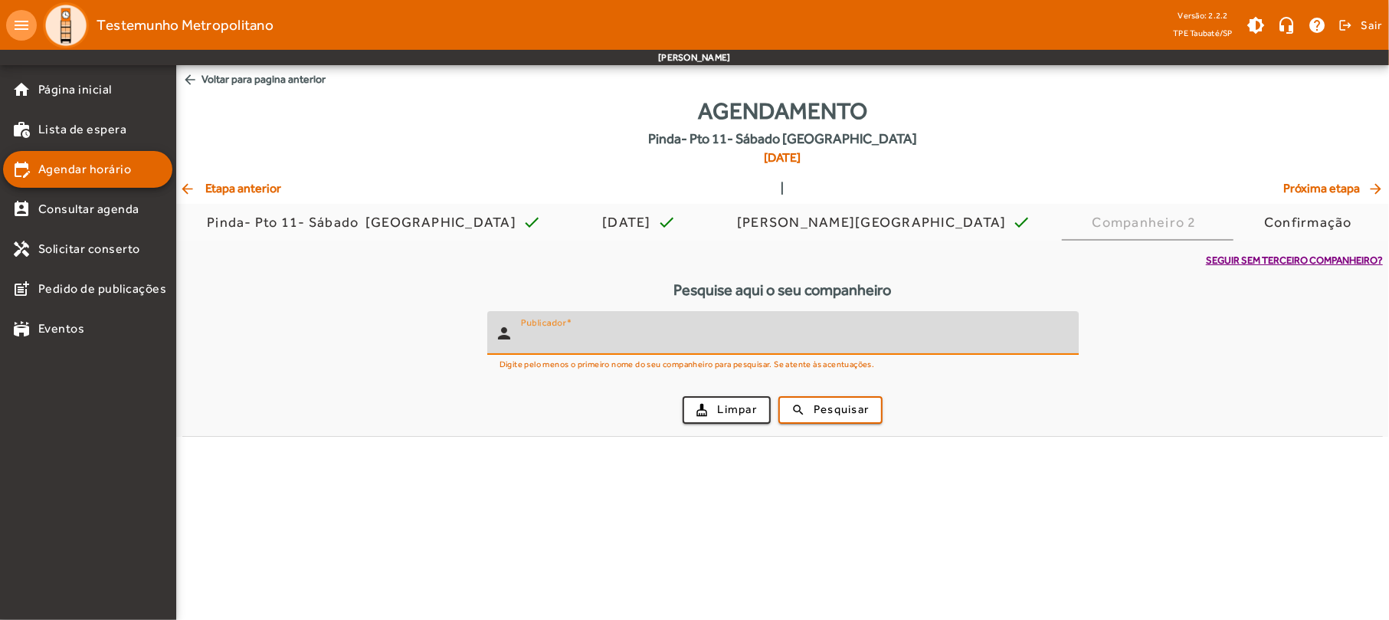
click at [617, 336] on input "Publicador" at bounding box center [793, 339] width 545 height 18
type input "**********"
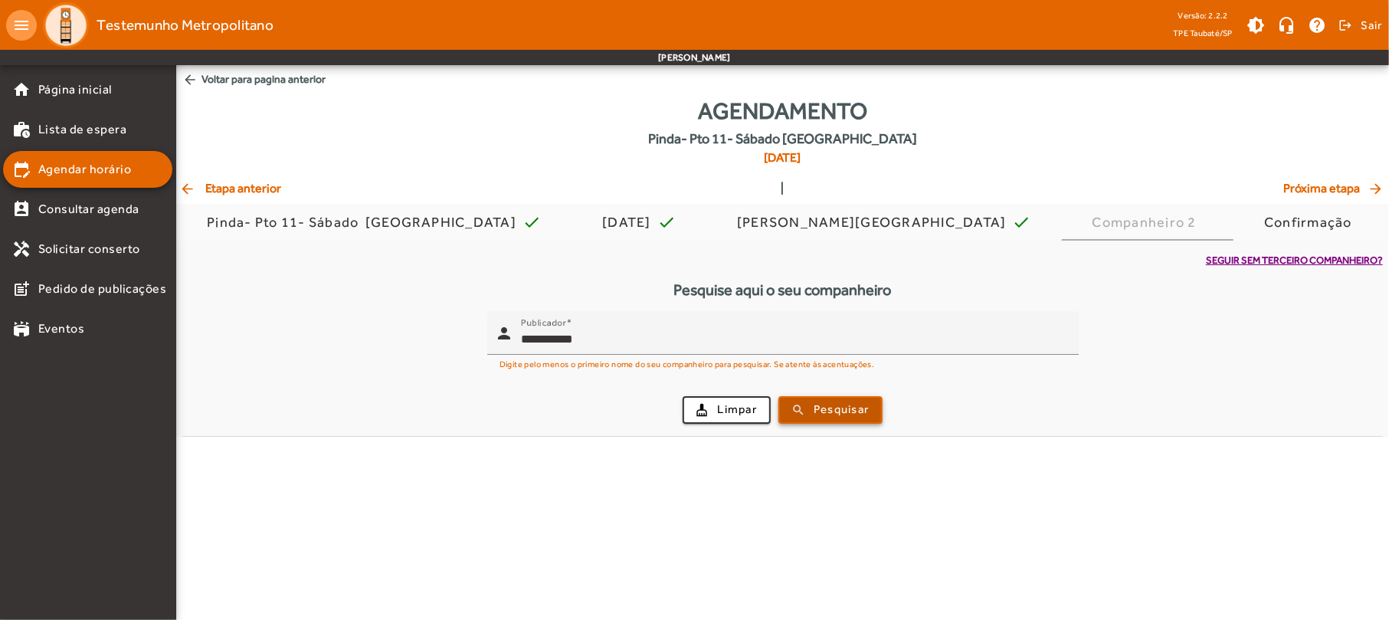
click at [811, 406] on span "submit" at bounding box center [830, 409] width 101 height 37
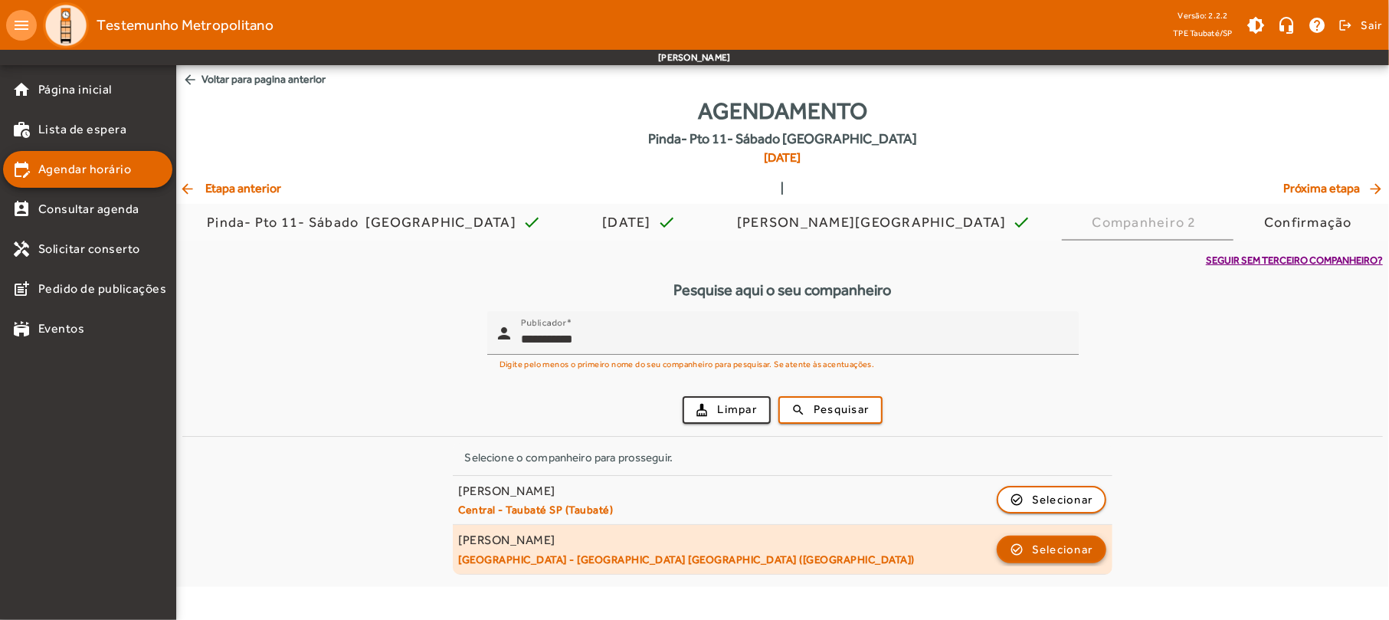
click at [1067, 544] on span "Selecionar" at bounding box center [1062, 549] width 61 height 18
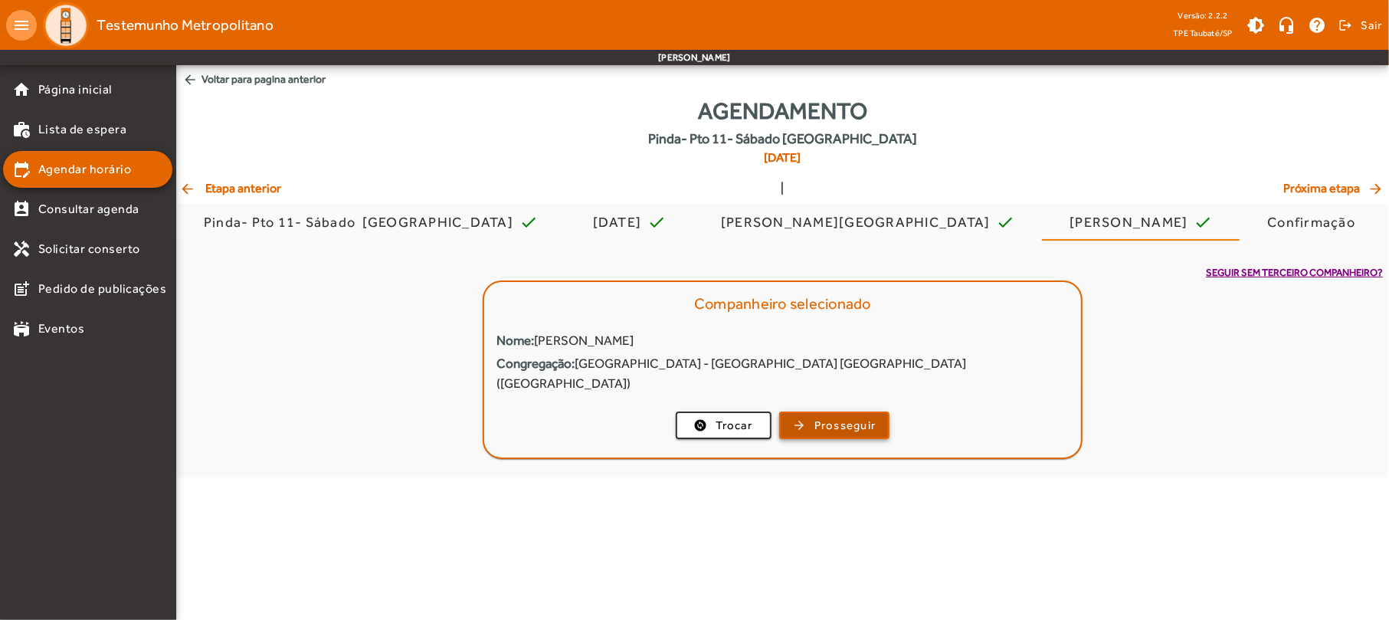
click at [840, 417] on span "Prosseguir" at bounding box center [845, 426] width 62 height 18
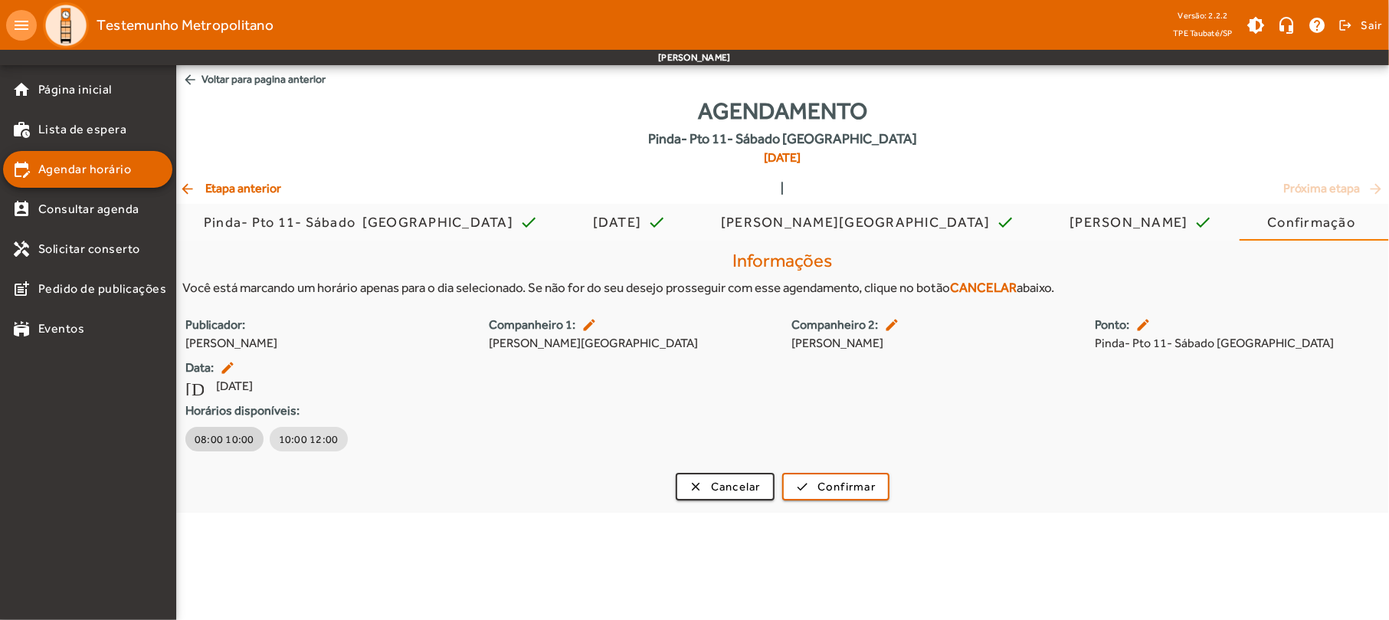
click at [216, 436] on span "08:00 10:00" at bounding box center [225, 438] width 60 height 15
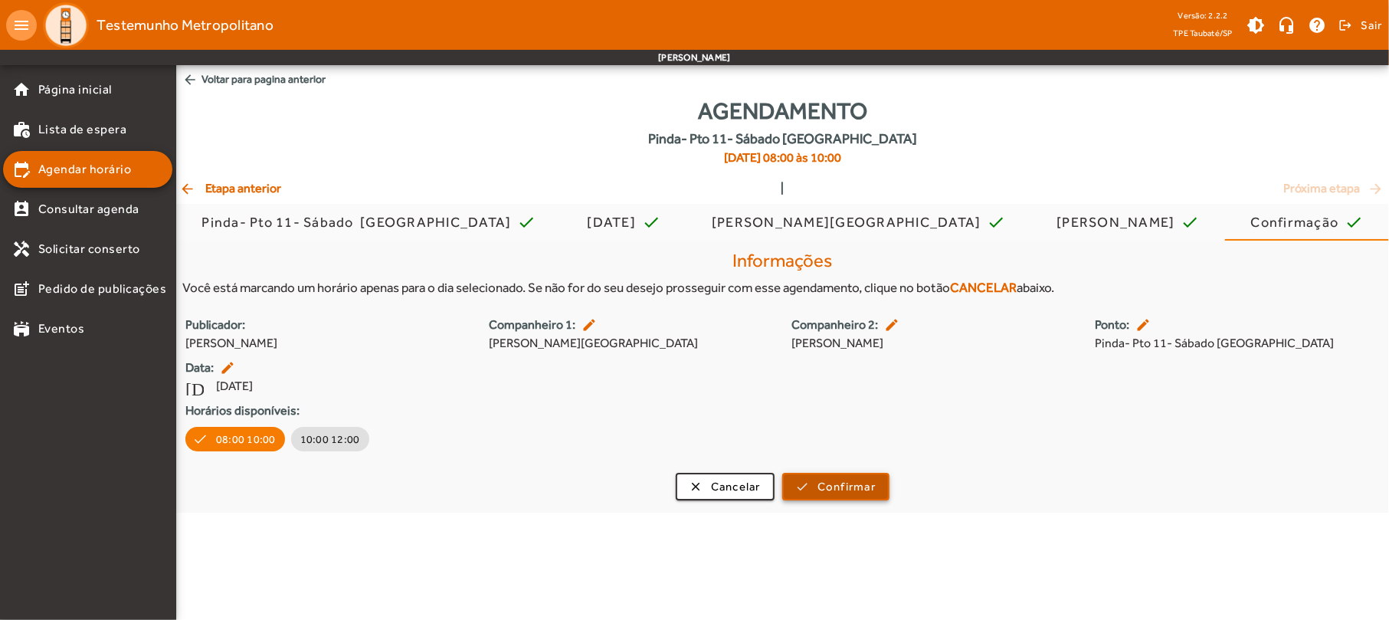
click at [818, 483] on span "Confirmar" at bounding box center [846, 487] width 58 height 18
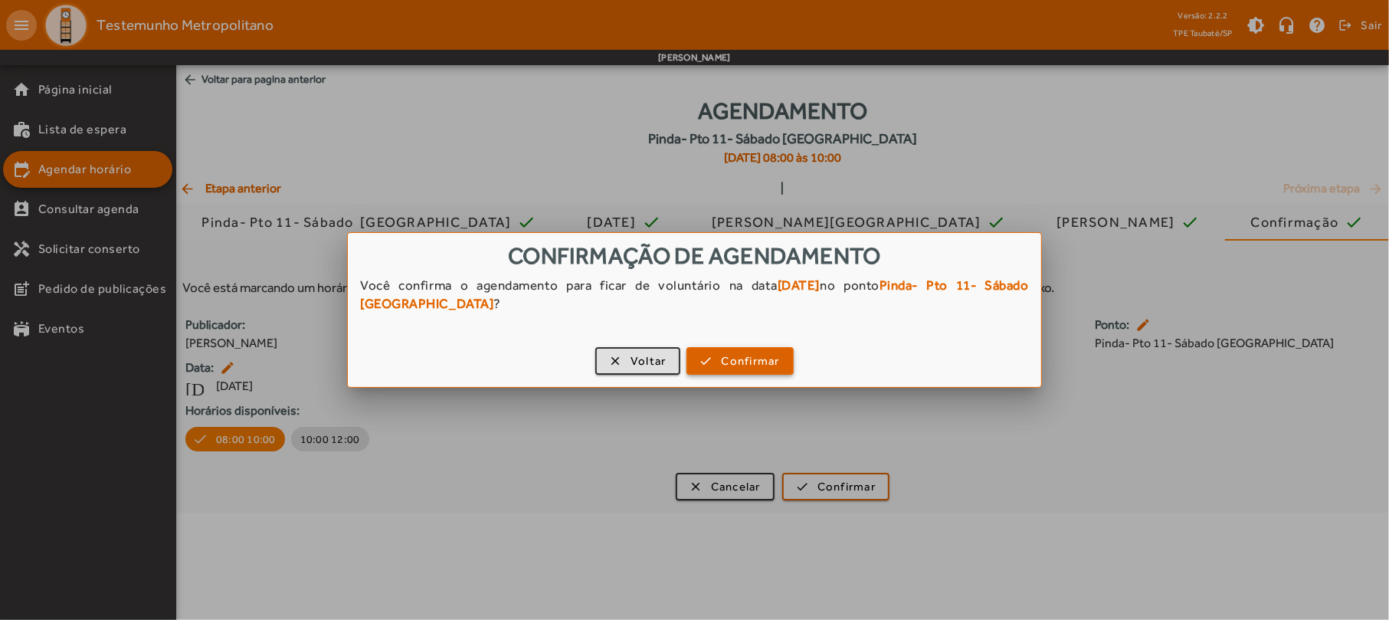
click at [763, 357] on span "Confirmar" at bounding box center [751, 361] width 58 height 18
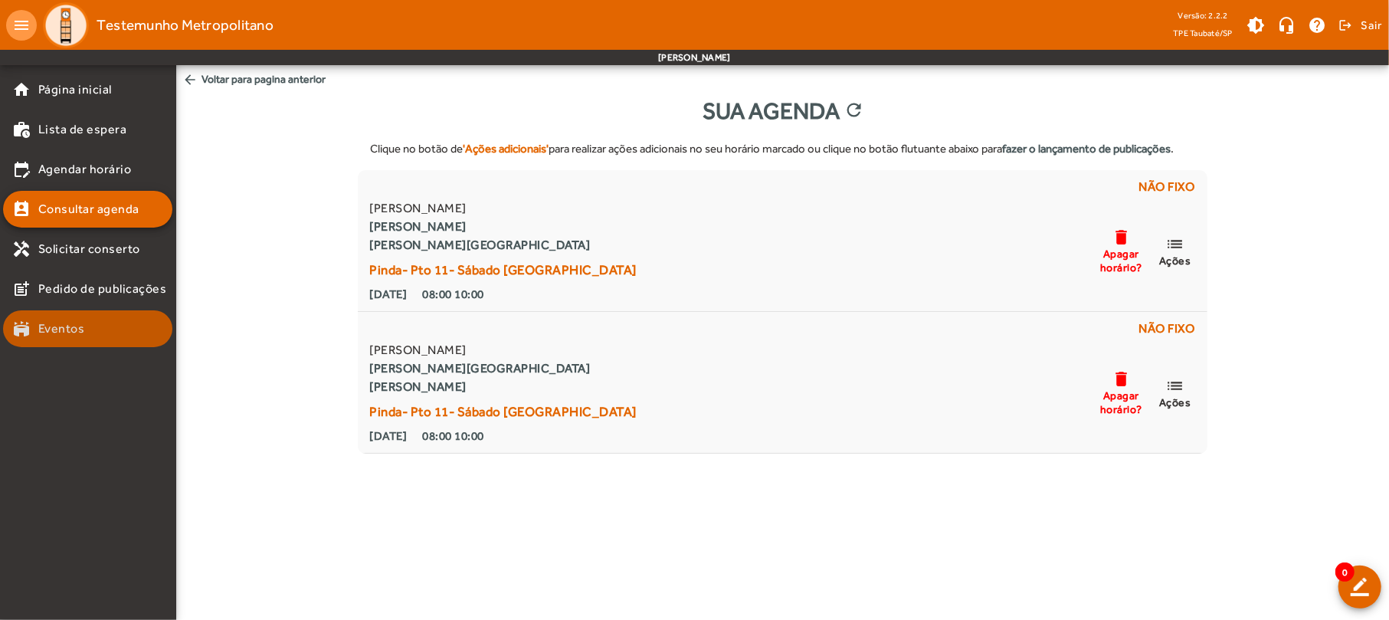
click at [26, 331] on mat-icon "stadium" at bounding box center [21, 328] width 18 height 18
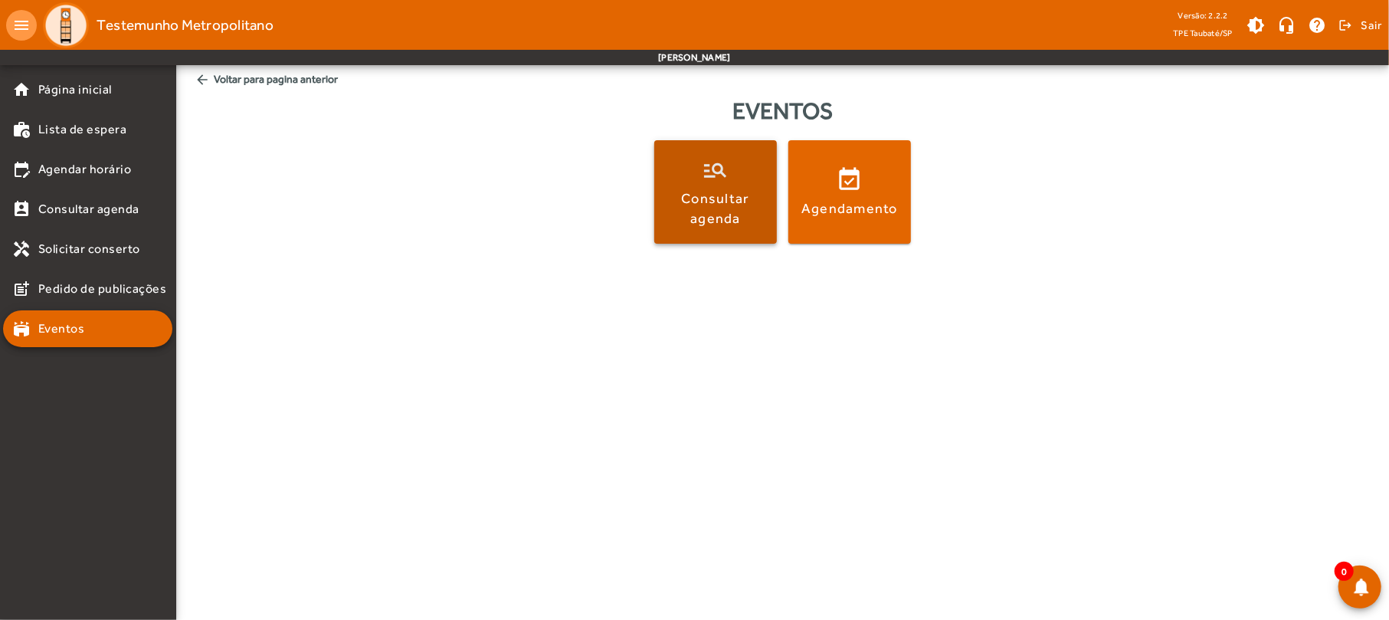
click at [727, 191] on div "Consultar agenda" at bounding box center [715, 207] width 116 height 38
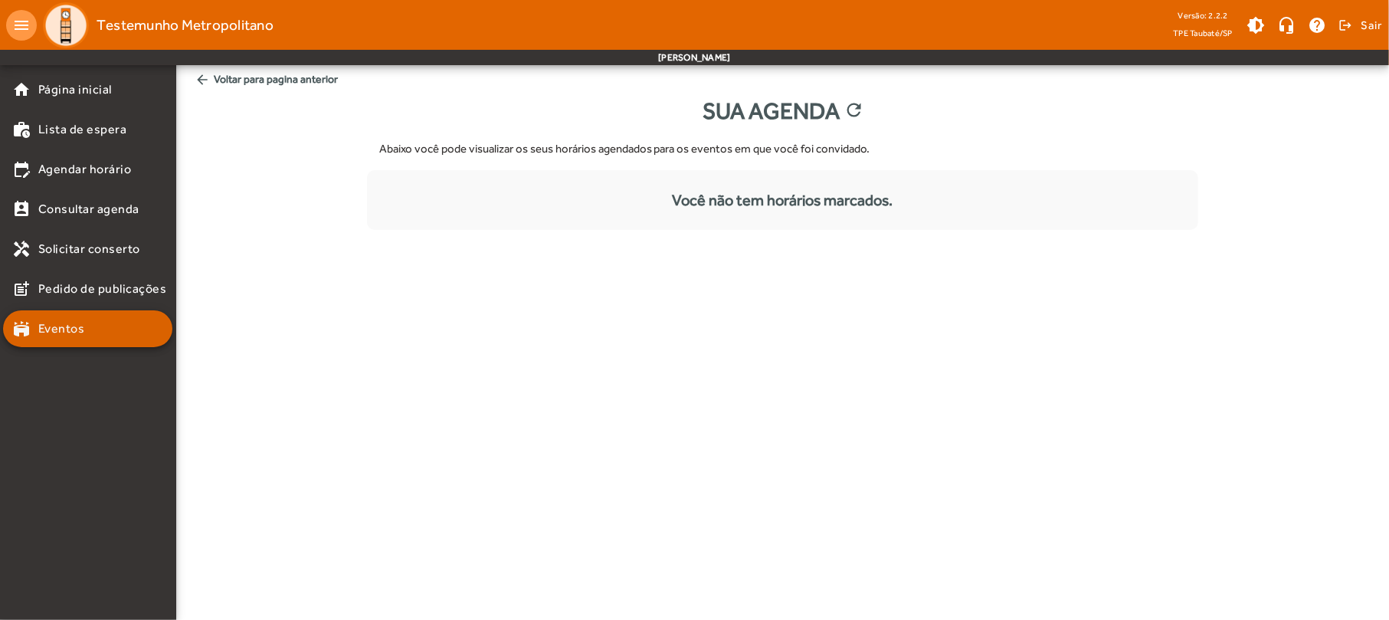
click at [102, 329] on link "stadium Eventos" at bounding box center [92, 328] width 160 height 18
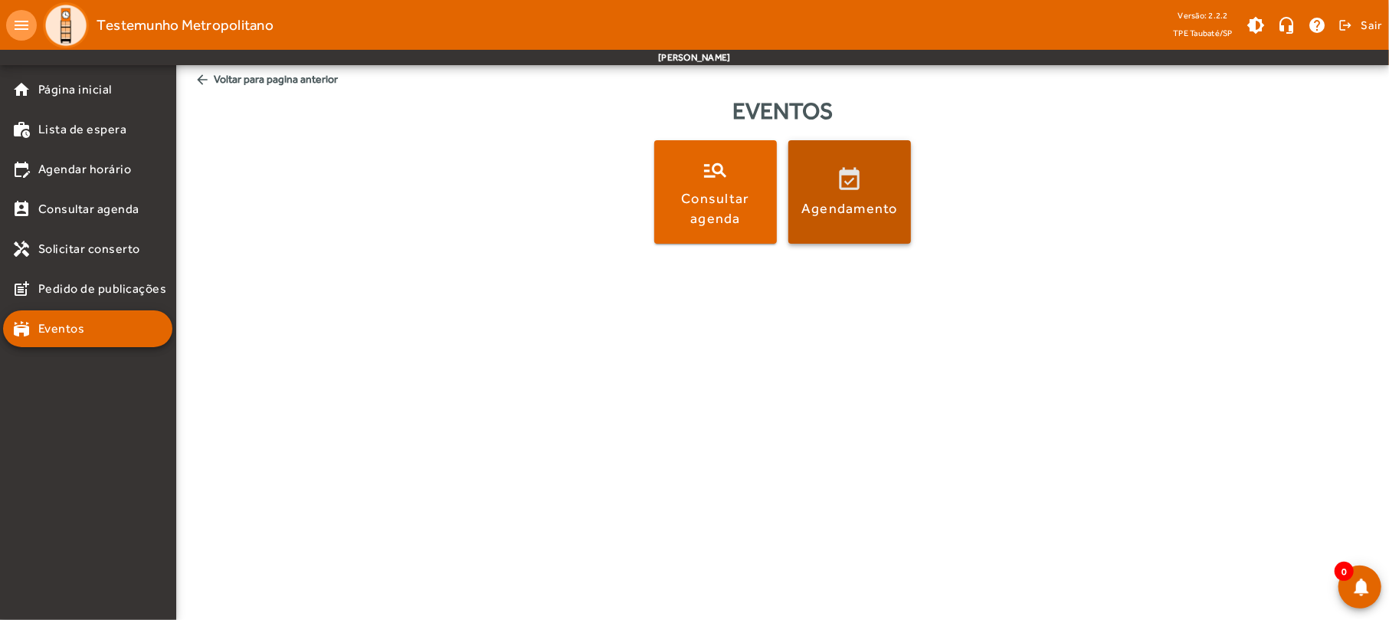
click at [817, 187] on span at bounding box center [849, 192] width 123 height 37
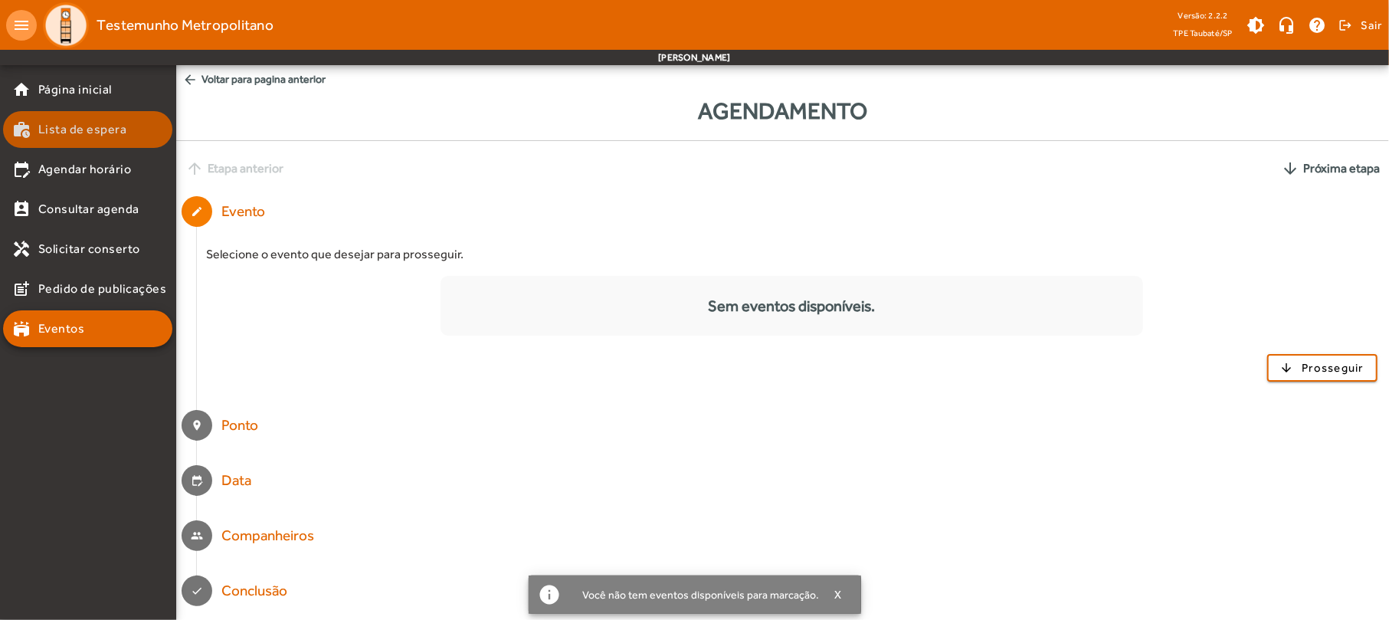
click at [108, 133] on span "Lista de espera" at bounding box center [82, 129] width 89 height 18
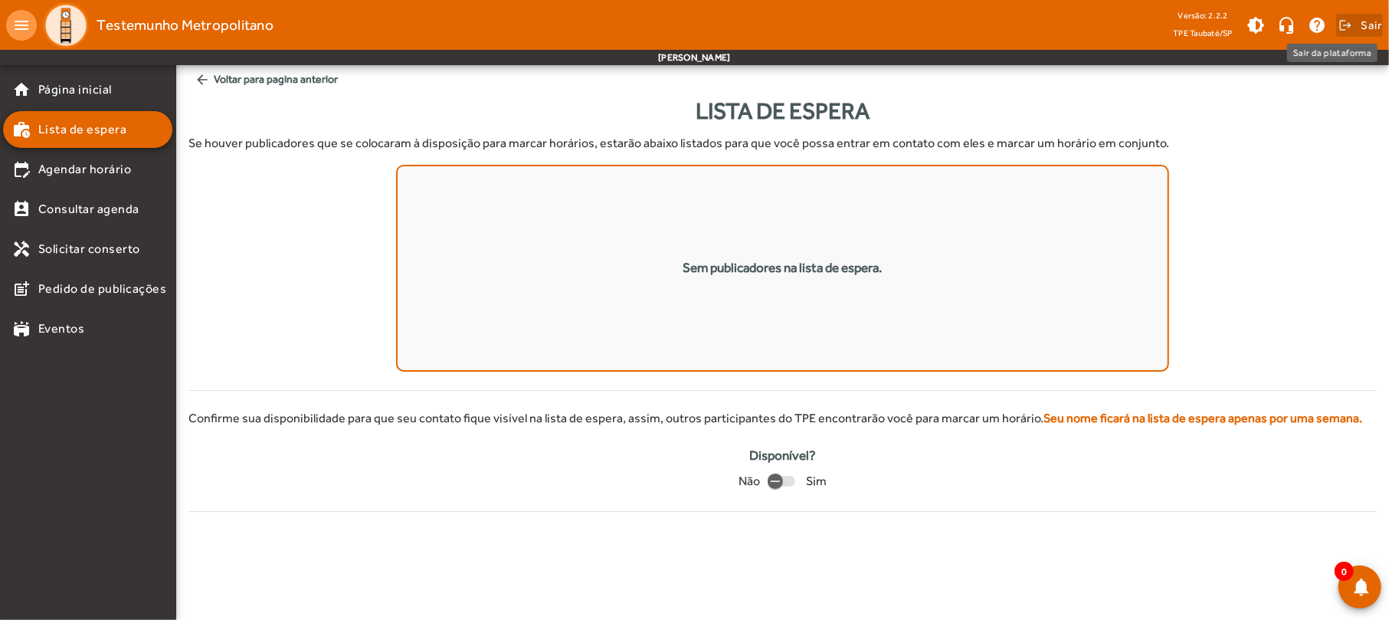
click at [1357, 26] on span at bounding box center [1359, 25] width 47 height 37
